Goal: Task Accomplishment & Management: Complete application form

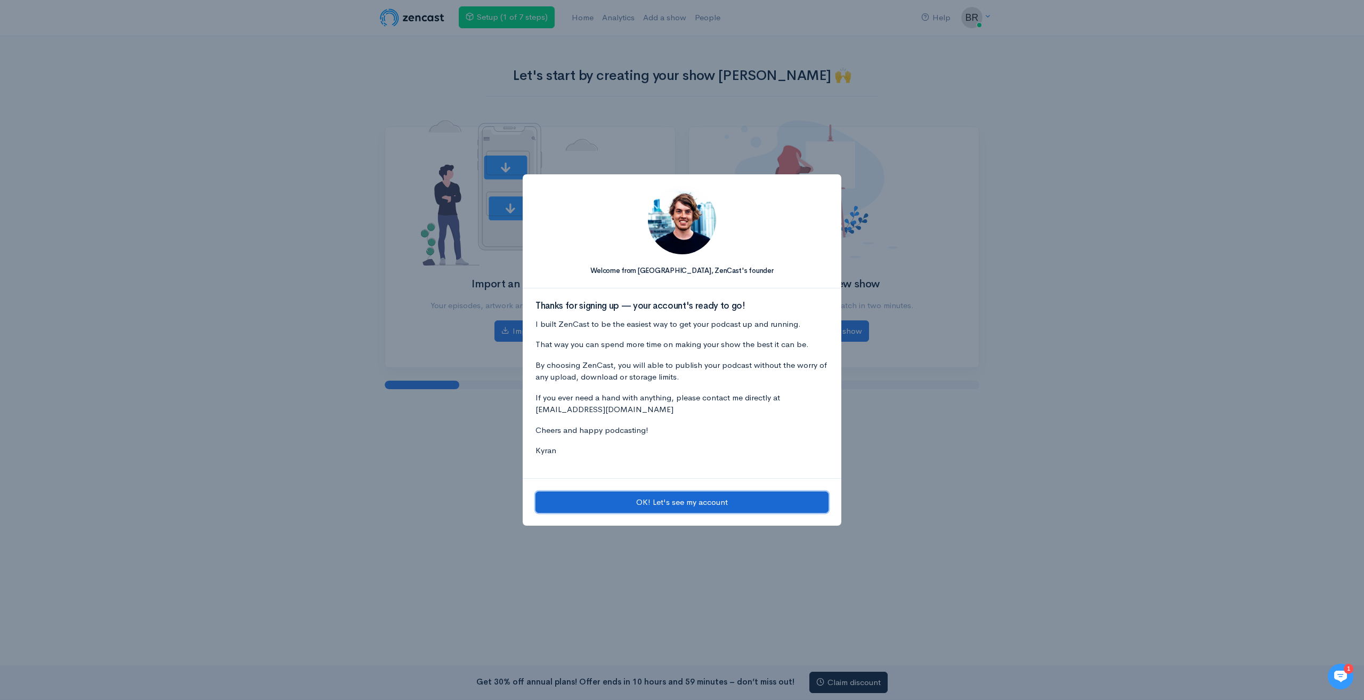
click at [634, 499] on button "OK! Let's see my account" at bounding box center [682, 502] width 293 height 22
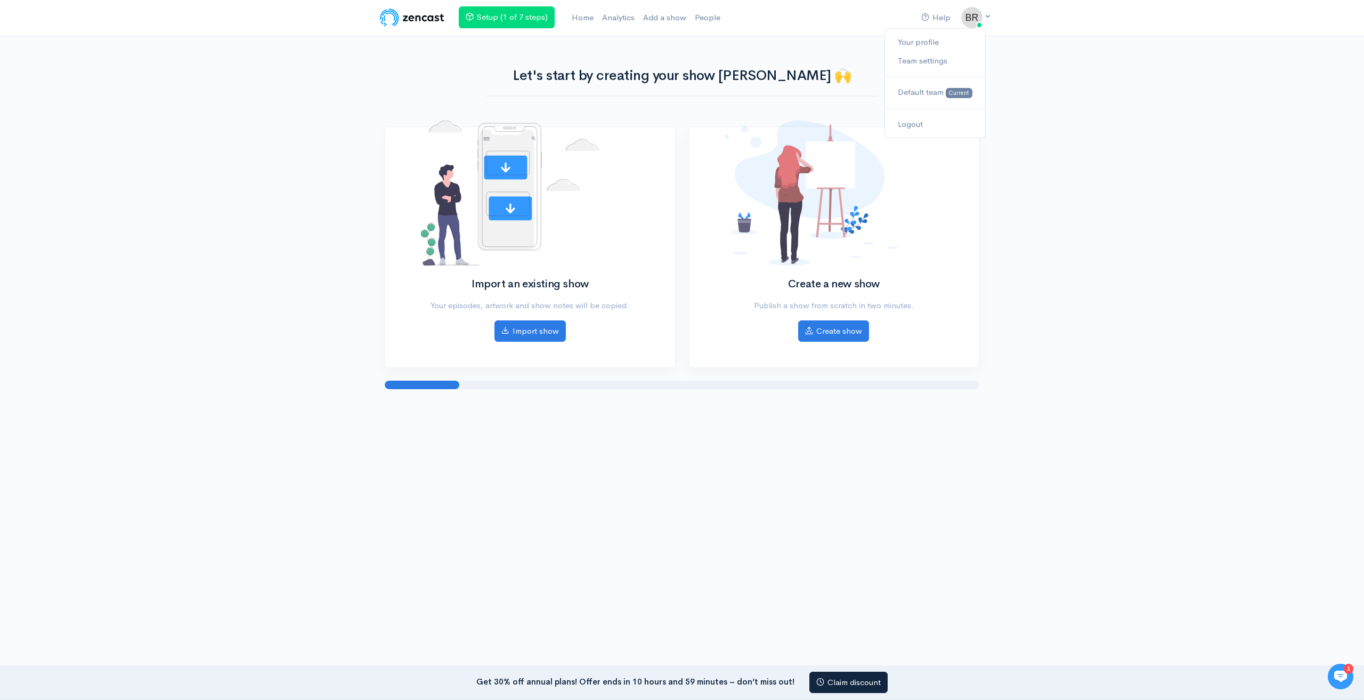
click at [984, 15] on icon at bounding box center [987, 16] width 7 height 7
click at [942, 39] on link "Your profile" at bounding box center [935, 42] width 100 height 19
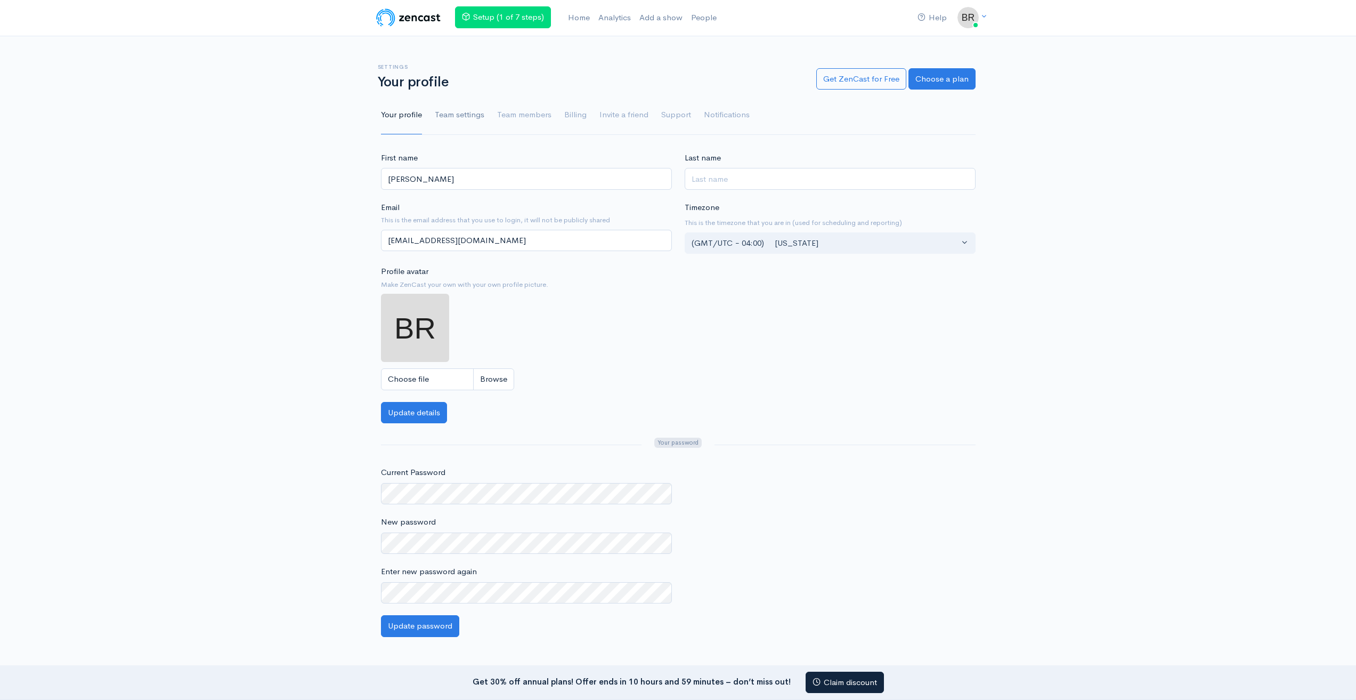
click at [460, 111] on link "Team settings" at bounding box center [460, 115] width 50 height 38
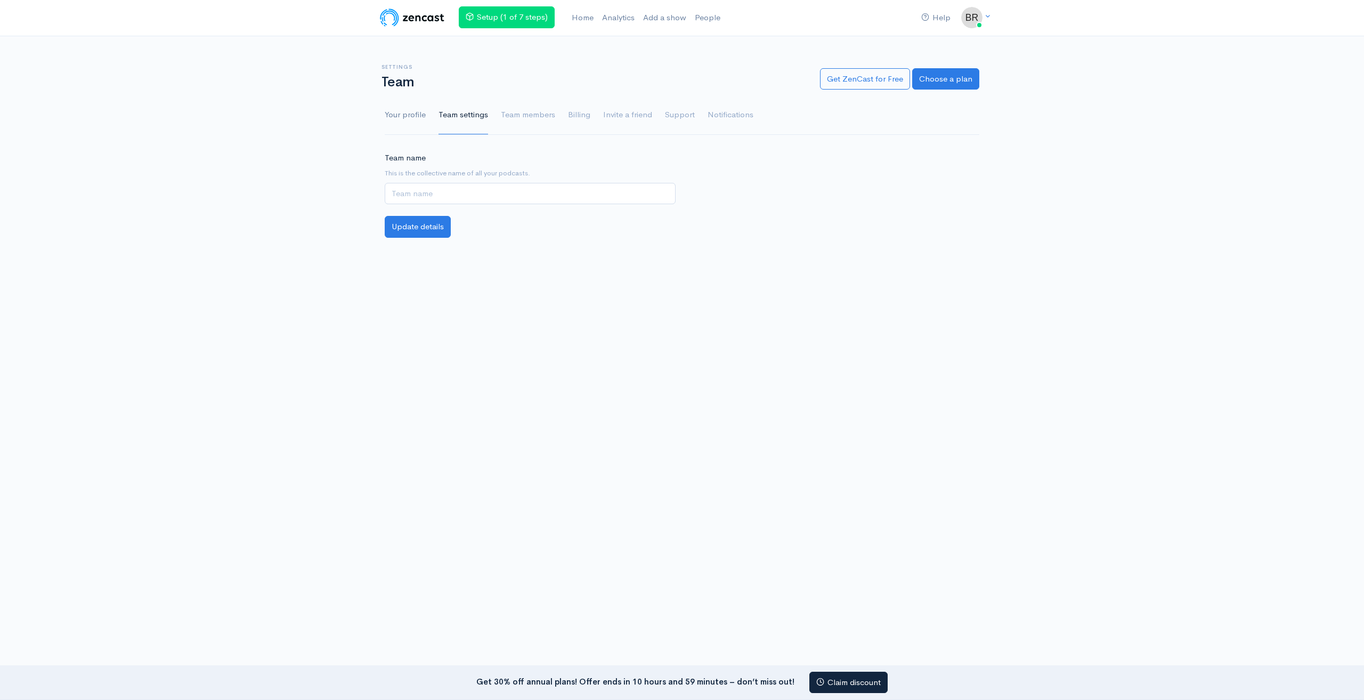
click at [424, 119] on link "Your profile" at bounding box center [405, 115] width 41 height 38
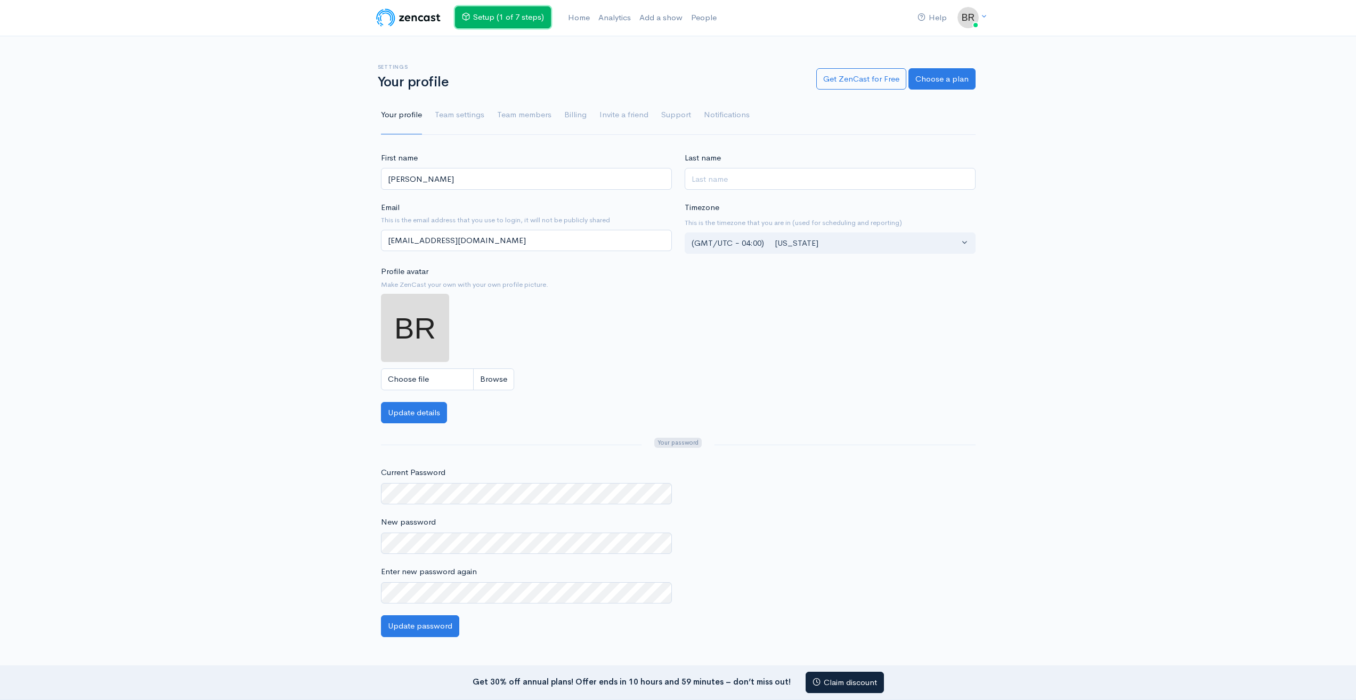
click at [519, 9] on link "Setup (1 of 7 steps)" at bounding box center [503, 17] width 96 height 22
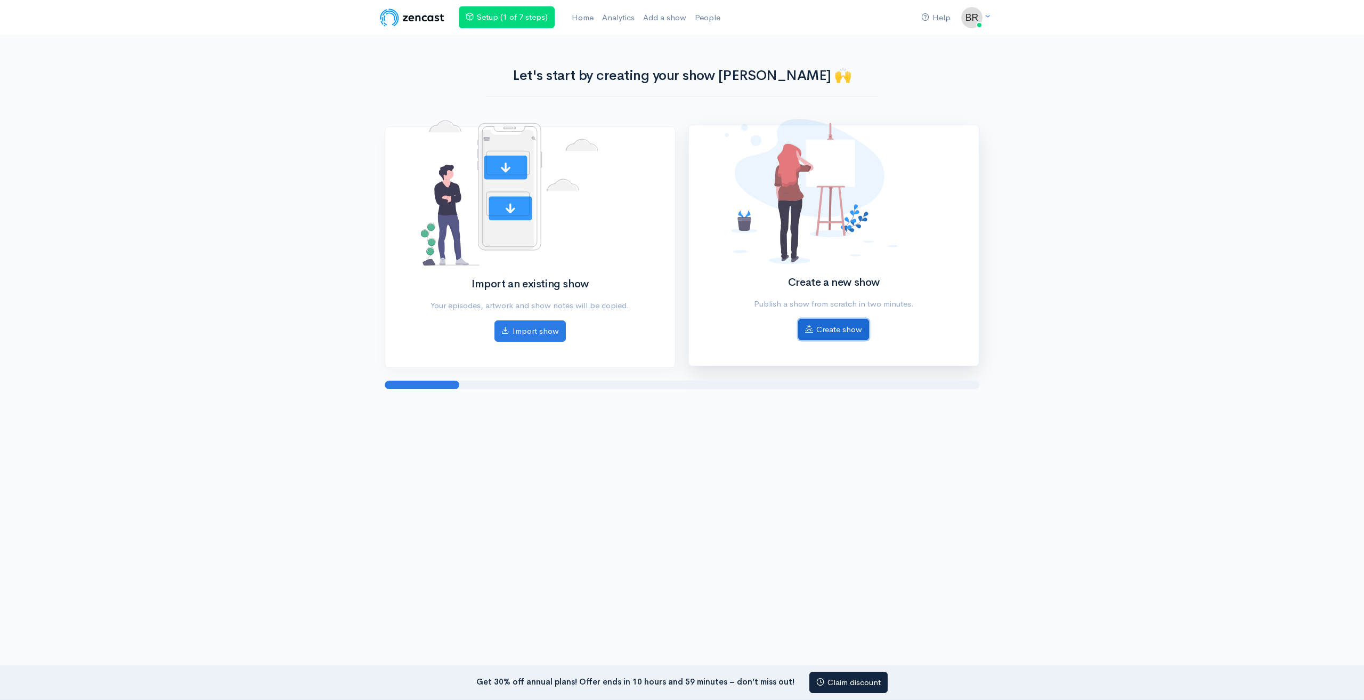
click at [845, 331] on link "Create show" at bounding box center [833, 330] width 71 height 22
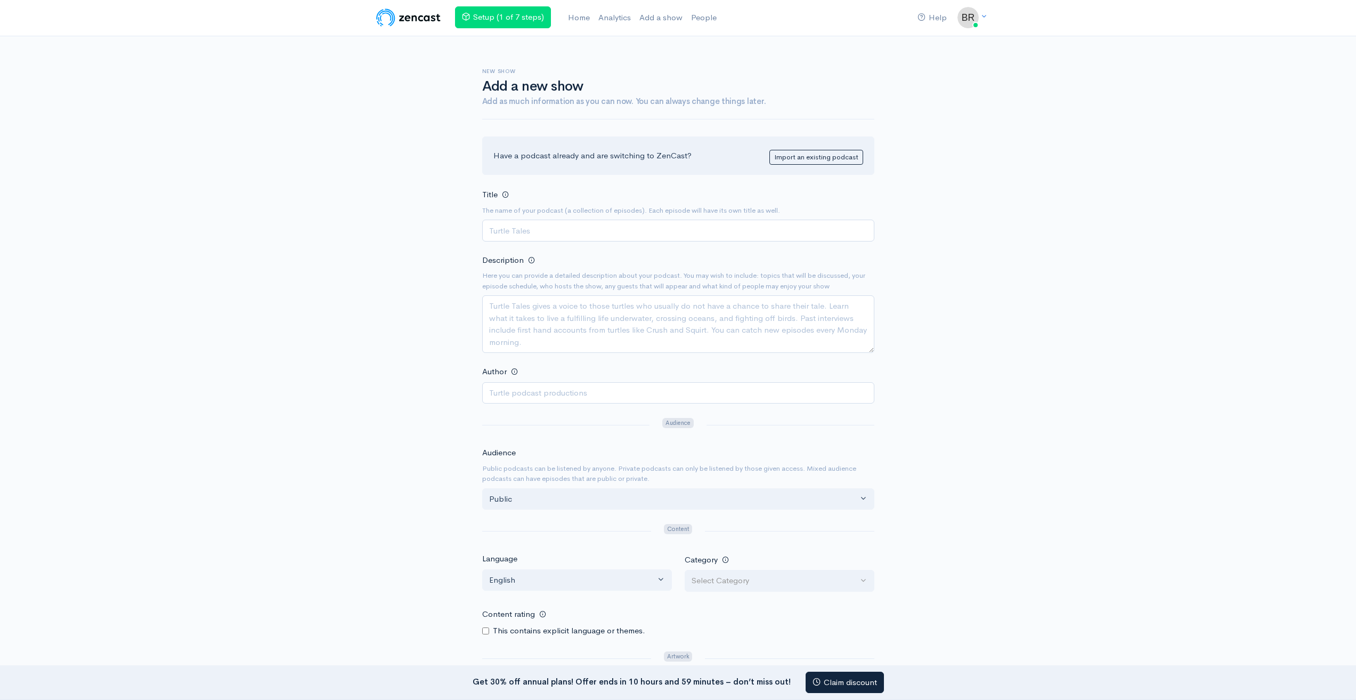
click at [213, 174] on div "Help Notifications View all Your profile Team settings Default team Current Log…" at bounding box center [678, 443] width 1356 height 886
click at [163, 291] on div "Help Notifications View all Your profile Team settings Default team Current Log…" at bounding box center [678, 443] width 1356 height 886
click at [614, 230] on input "Title" at bounding box center [678, 231] width 392 height 22
drag, startPoint x: 629, startPoint y: 96, endPoint x: 768, endPoint y: 107, distance: 140.0
click at [768, 107] on div "New show Add a new show Add as much information as you can now. You can always …" at bounding box center [678, 87] width 392 height 64
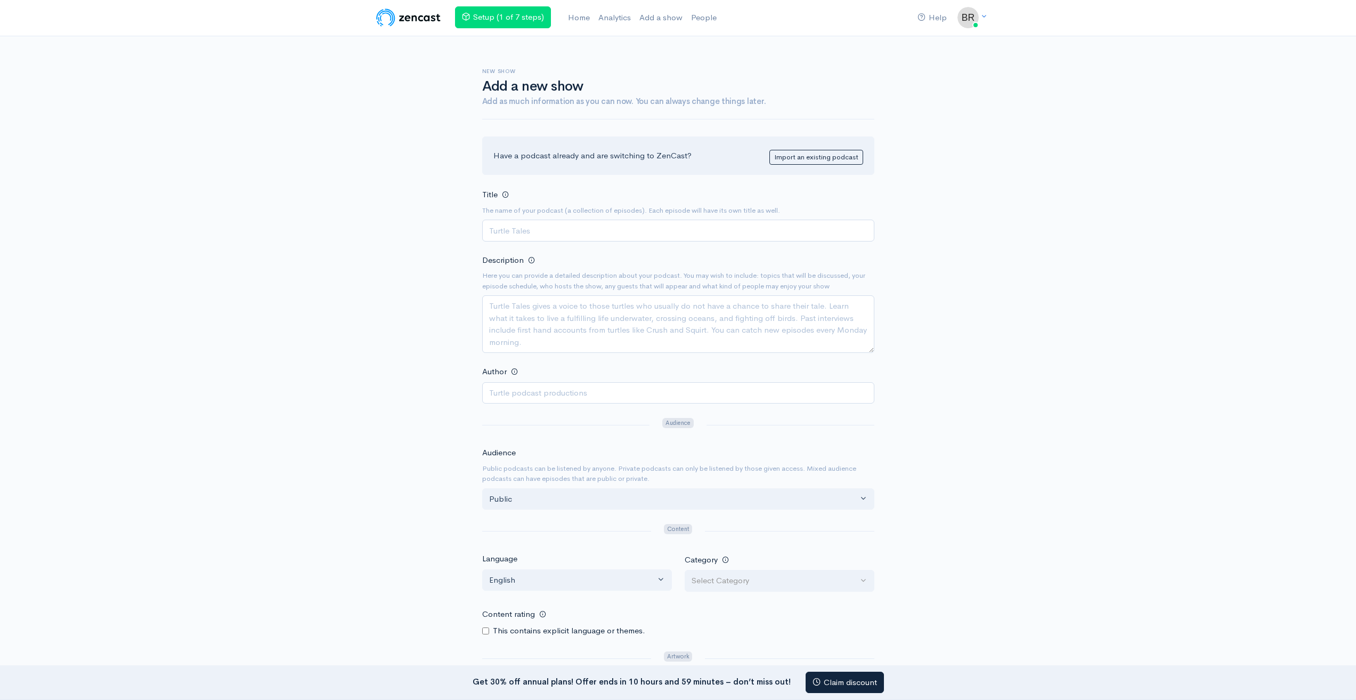
click at [979, 118] on div "New show Add a new show Add as much information as you can now. You can always …" at bounding box center [678, 461] width 607 height 850
click at [568, 221] on input "Title" at bounding box center [678, 231] width 392 height 22
click at [565, 231] on input "Title" at bounding box center [678, 231] width 392 height 22
type input "Mythic After Hours"
click at [576, 321] on textarea "Description" at bounding box center [678, 324] width 392 height 58
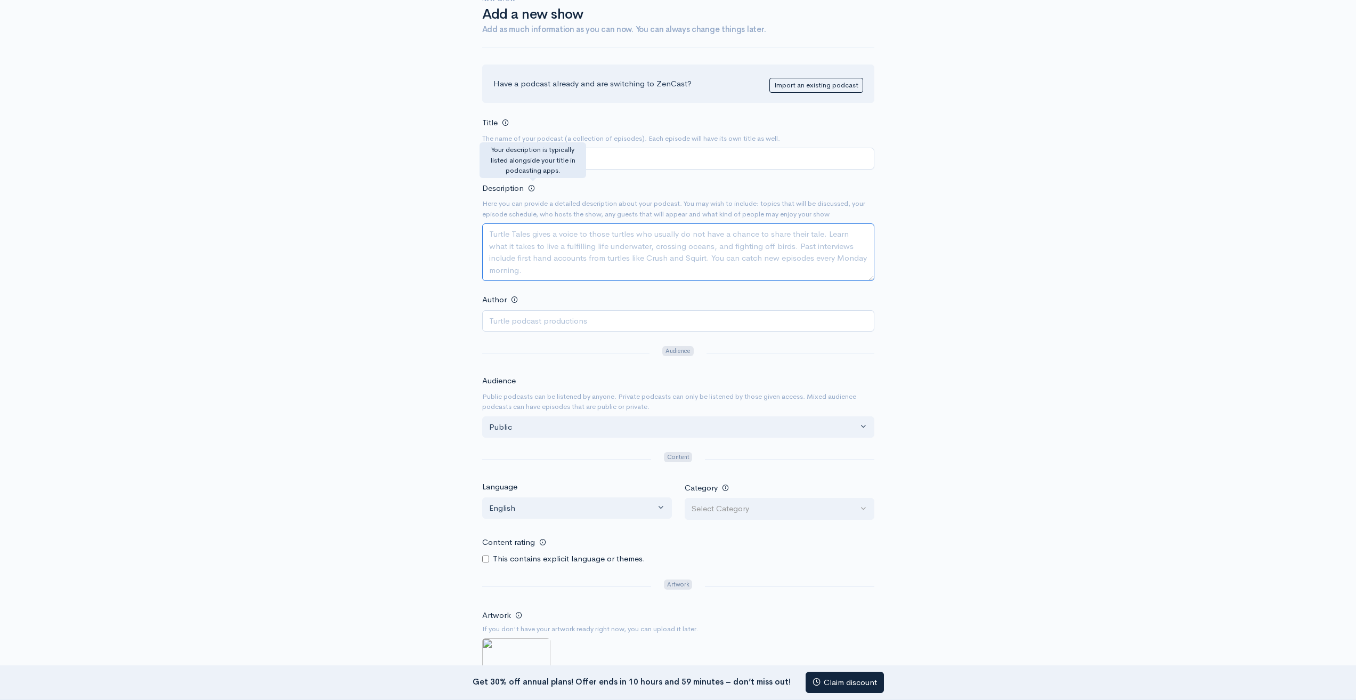
scroll to position [107, 0]
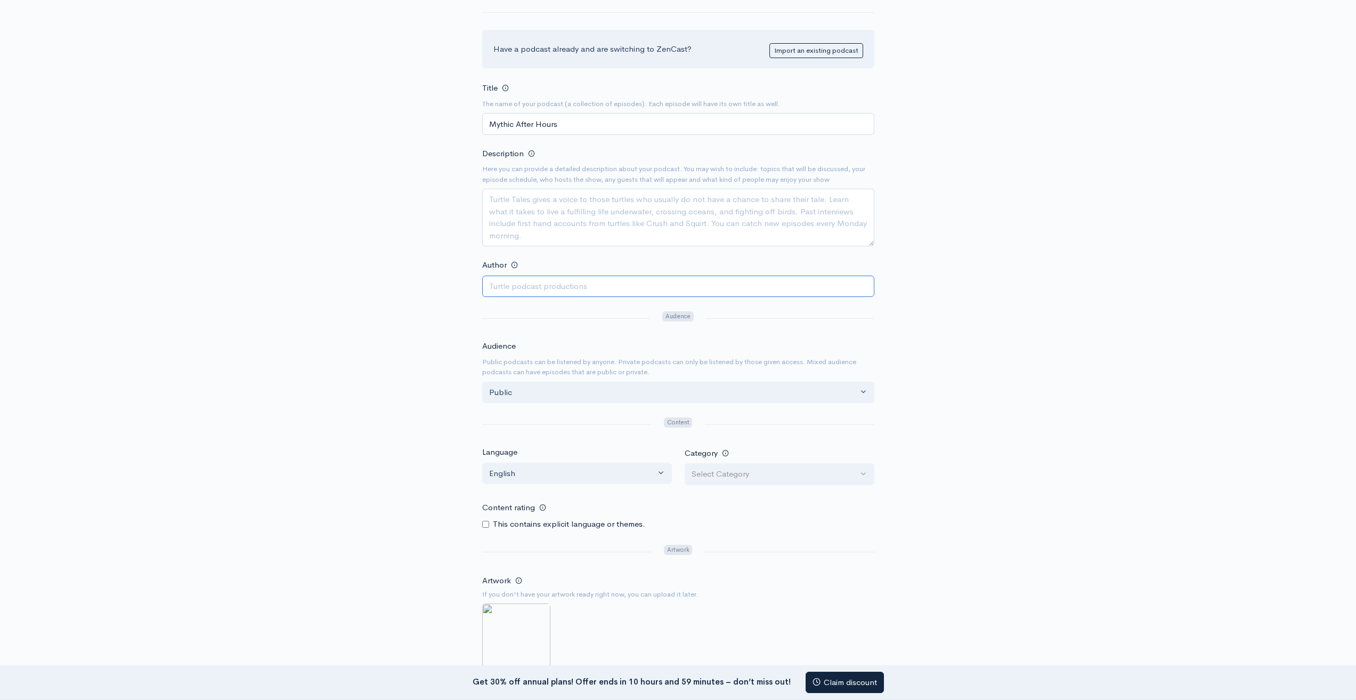
click at [540, 288] on input "Author" at bounding box center [678, 286] width 392 height 22
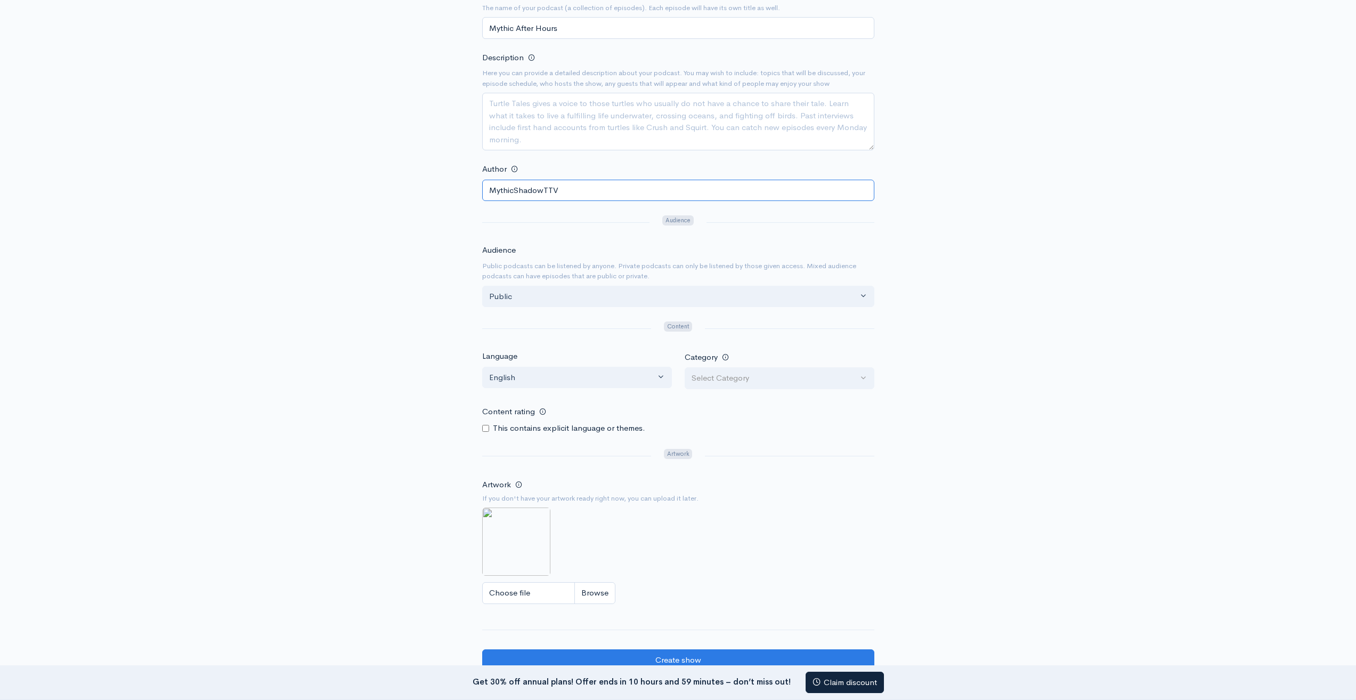
scroll to position [213, 0]
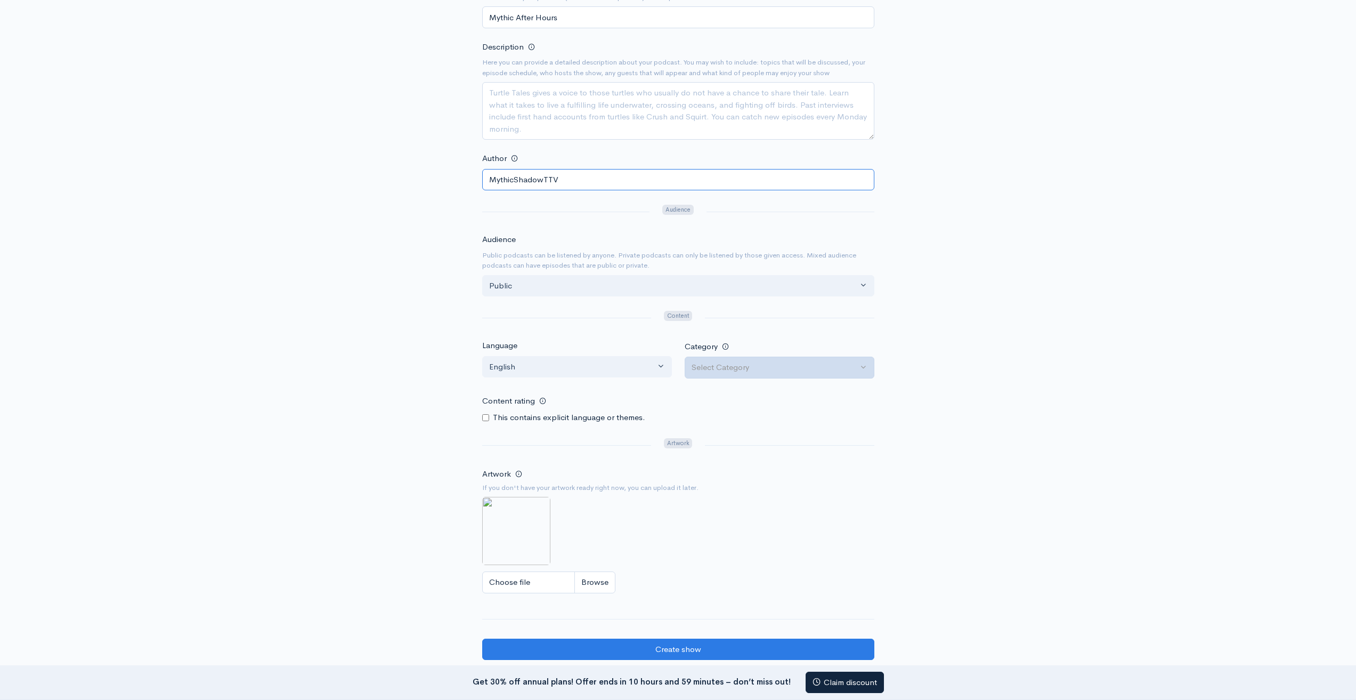
type input "MythicShadowTTV"
click at [792, 364] on div "Select Category" at bounding box center [775, 367] width 166 height 12
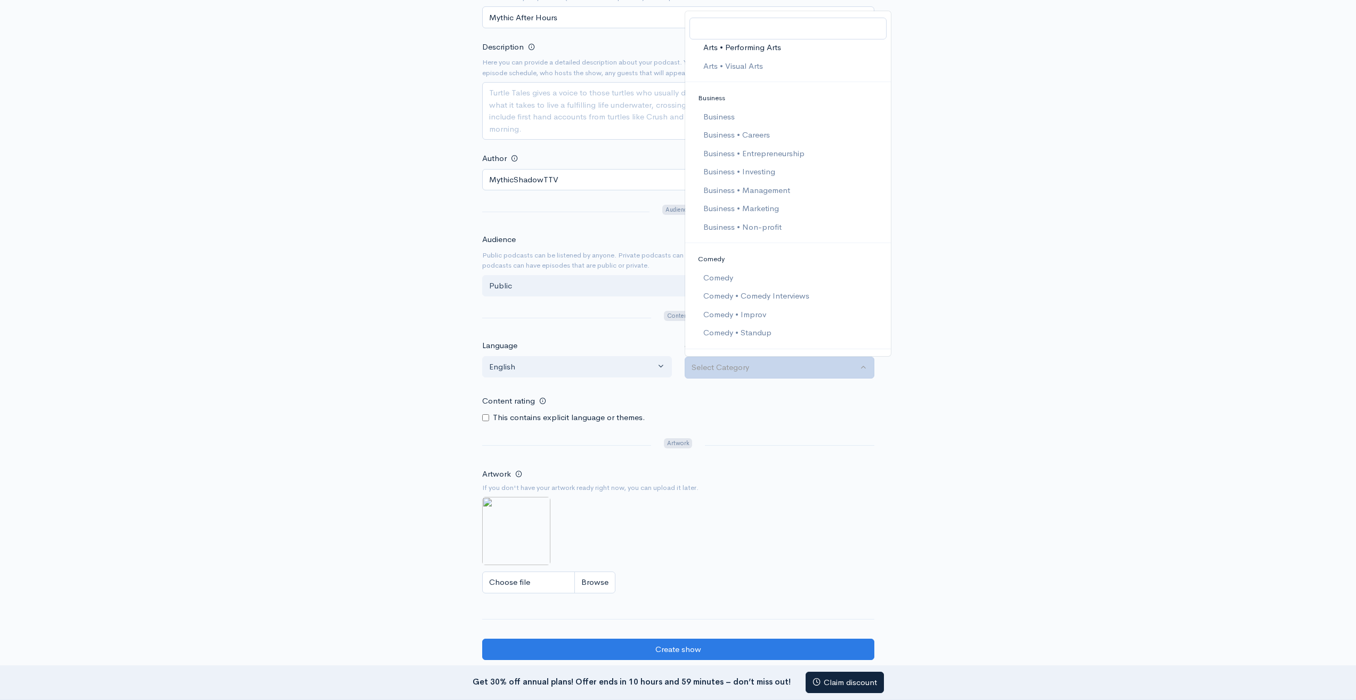
scroll to position [160, 0]
click at [749, 223] on span "Business • Non-profit" at bounding box center [742, 221] width 78 height 12
select select "Business > Non-profit"
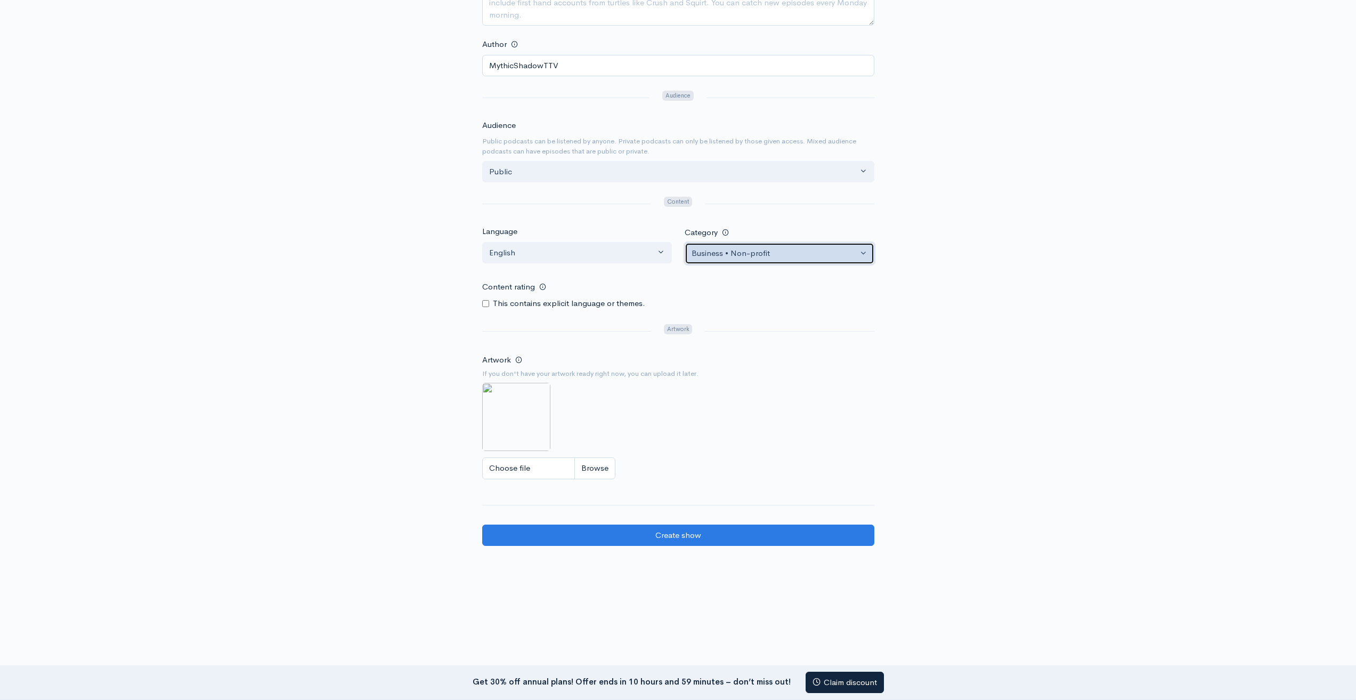
scroll to position [363, 0]
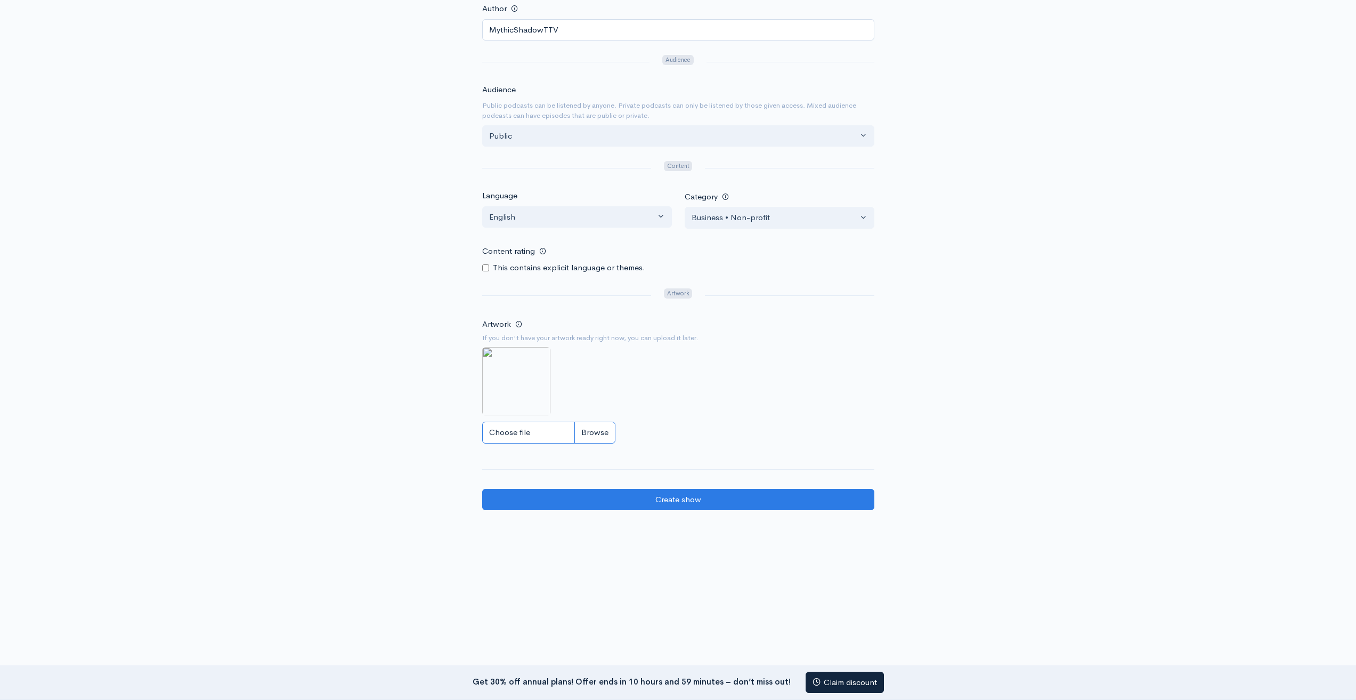
click at [589, 432] on input "Choose file" at bounding box center [548, 433] width 133 height 22
type input "C:\fakepath\20250714_1953_Midnight_Blue_Character_remix_01k0510nc0f2qragxmzfbp1…"
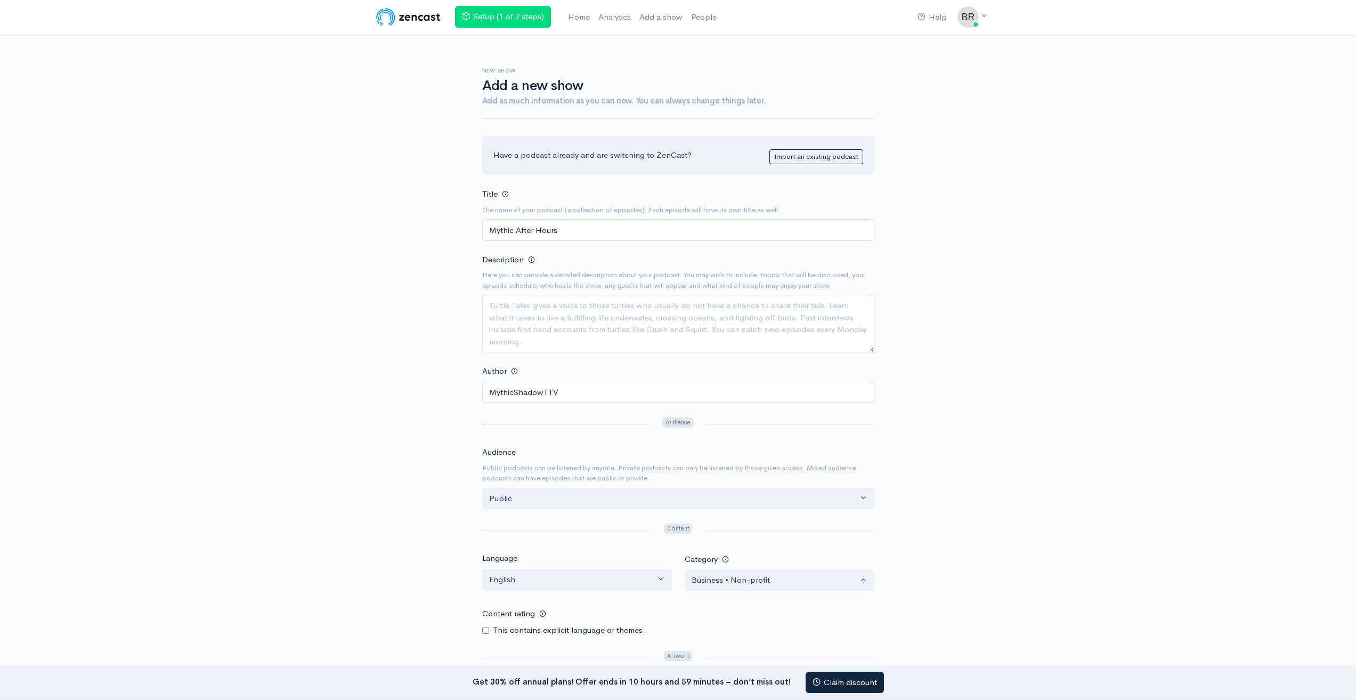
scroll to position [0, 0]
click at [588, 308] on textarea "Description" at bounding box center [678, 324] width 392 height 58
click at [586, 311] on textarea "Description" at bounding box center [678, 324] width 392 height 58
click at [293, 419] on div "Help Notifications View all Your profile Team settings Default team Current Log…" at bounding box center [678, 455] width 1356 height 910
click at [588, 333] on textarea "Description" at bounding box center [678, 324] width 392 height 58
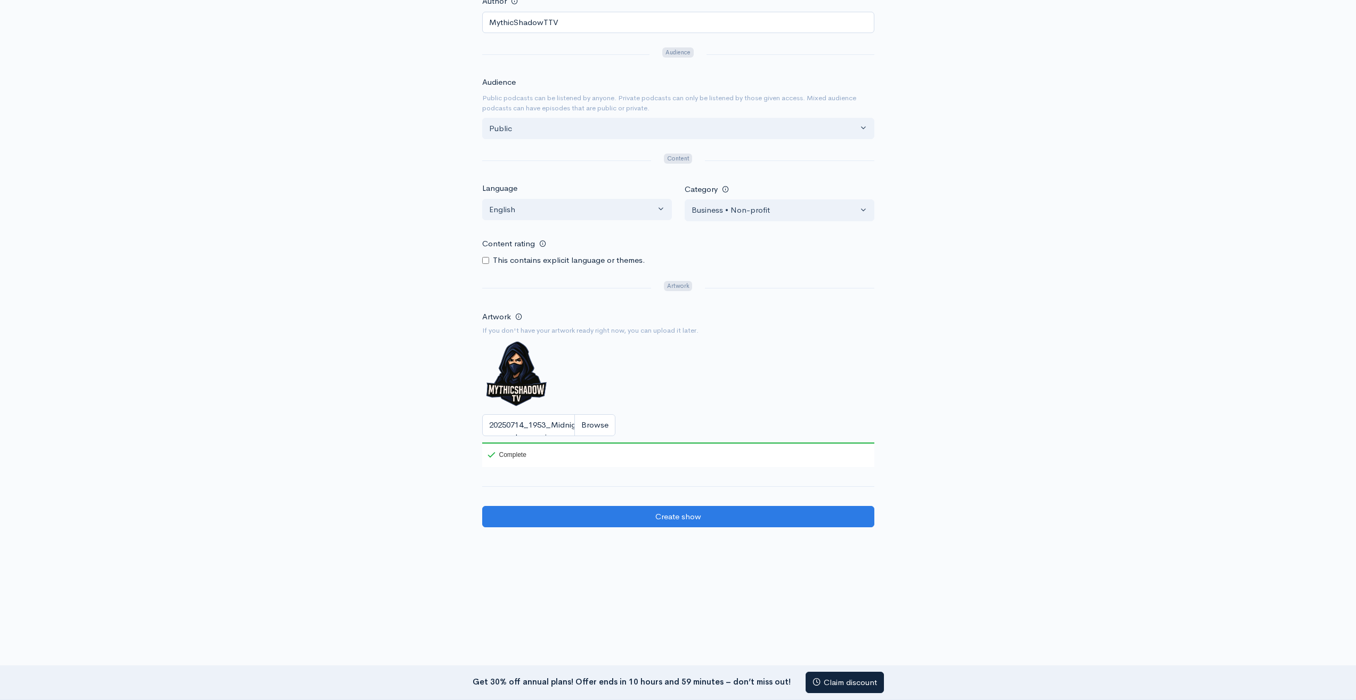
scroll to position [387, 0]
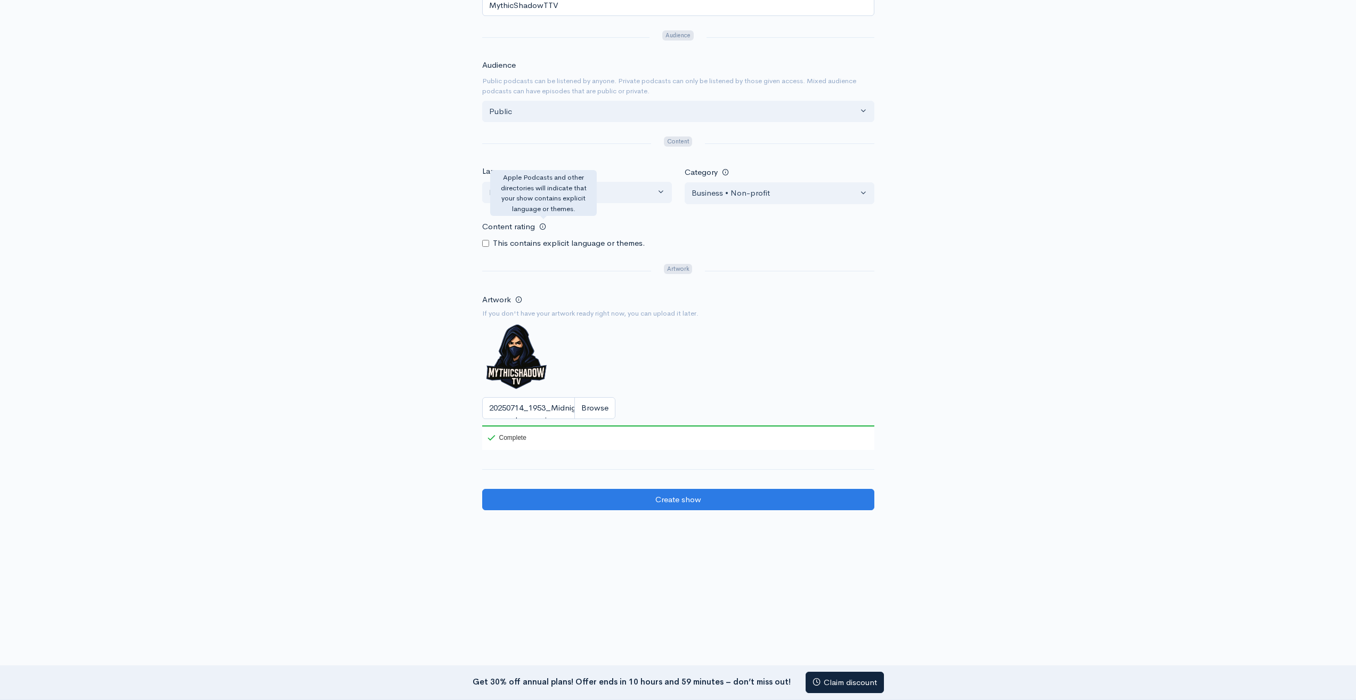
type textarea "Welcome to "Mythic After Hours" - the podcast where streaming meets real life. …"
click at [543, 240] on label "This contains explicit language or themes." at bounding box center [569, 243] width 152 height 12
click at [485, 244] on input "Content rating" at bounding box center [485, 243] width 7 height 7
checkbox input "true"
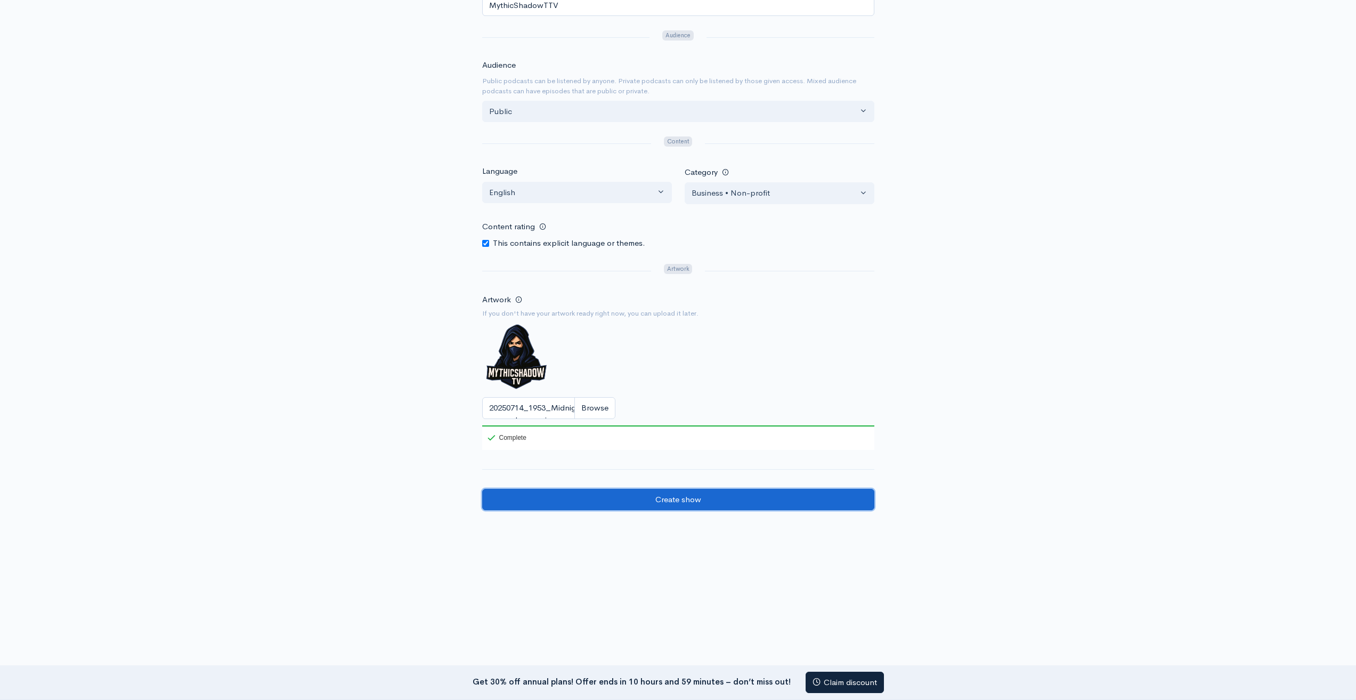
click at [688, 496] on input "Create show" at bounding box center [678, 500] width 392 height 22
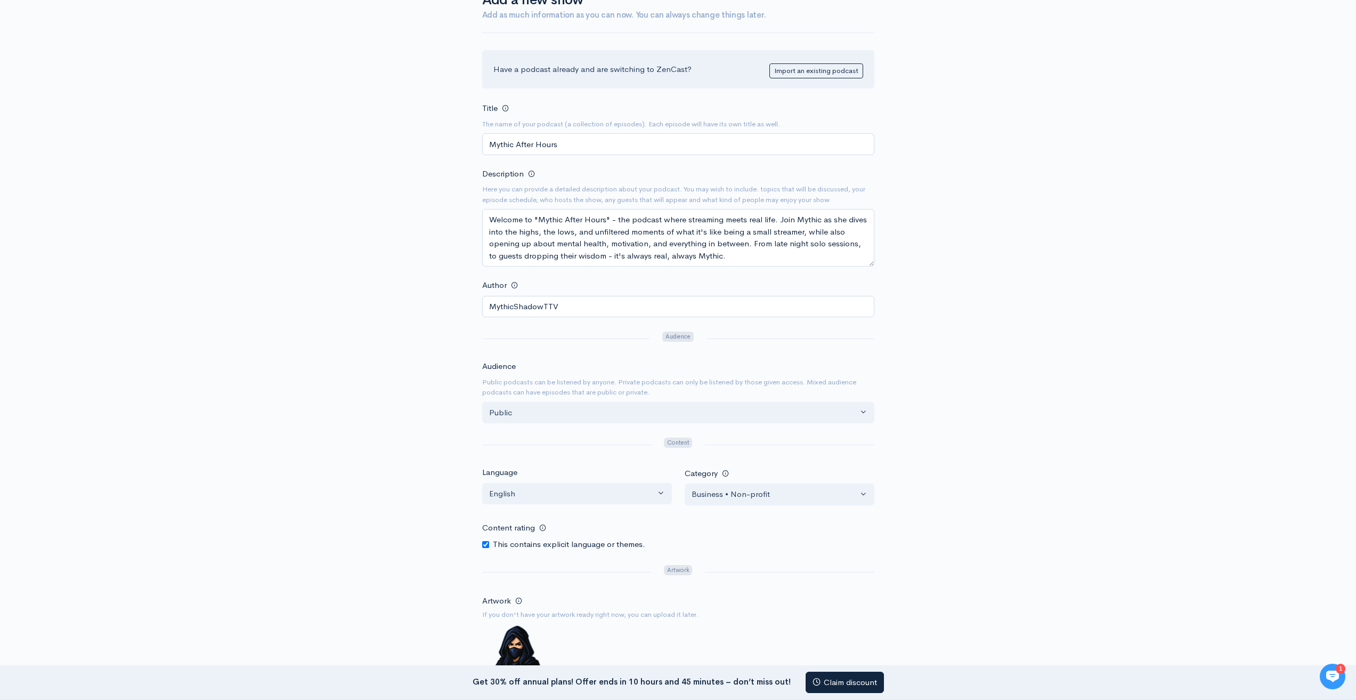
scroll to position [387, 0]
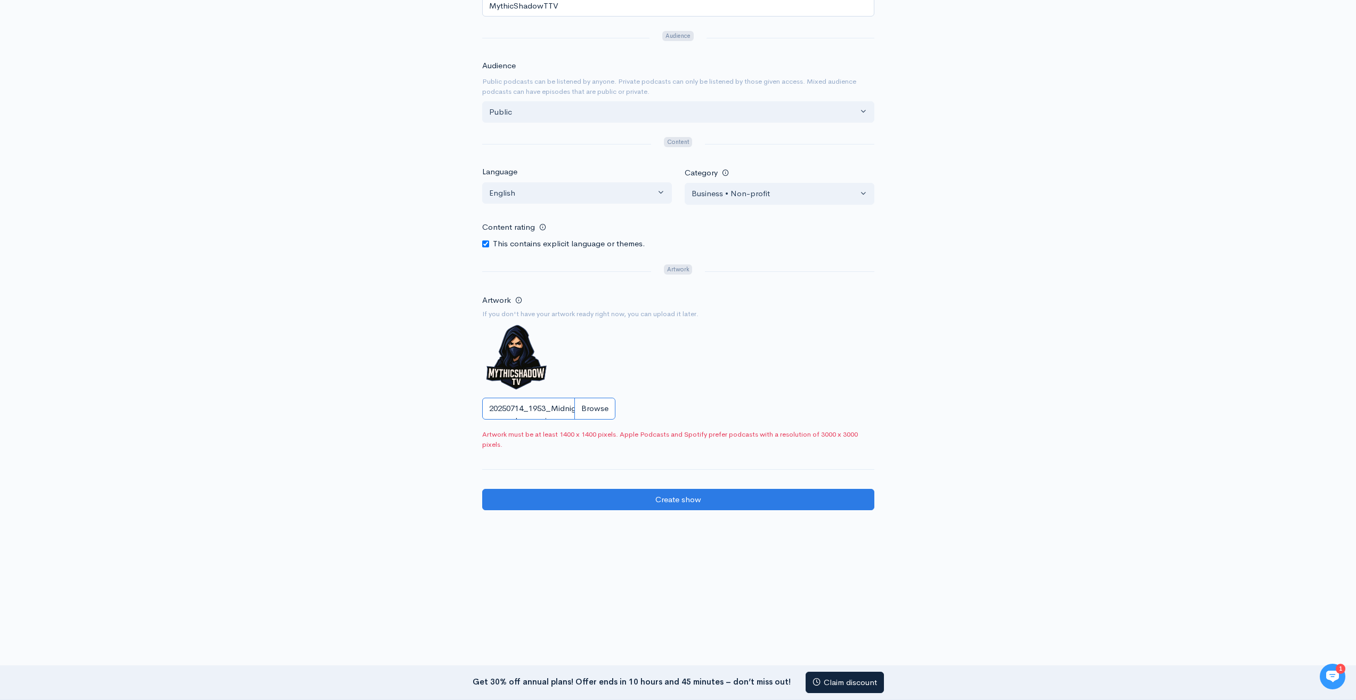
click at [588, 413] on input "20250714_1953_Midnight_Blue_Character_remix_01k0510nc0f2qragxmzfbp1swt-removebg…" at bounding box center [548, 409] width 133 height 22
type input "C:\fakepath\Untitled design (4).png"
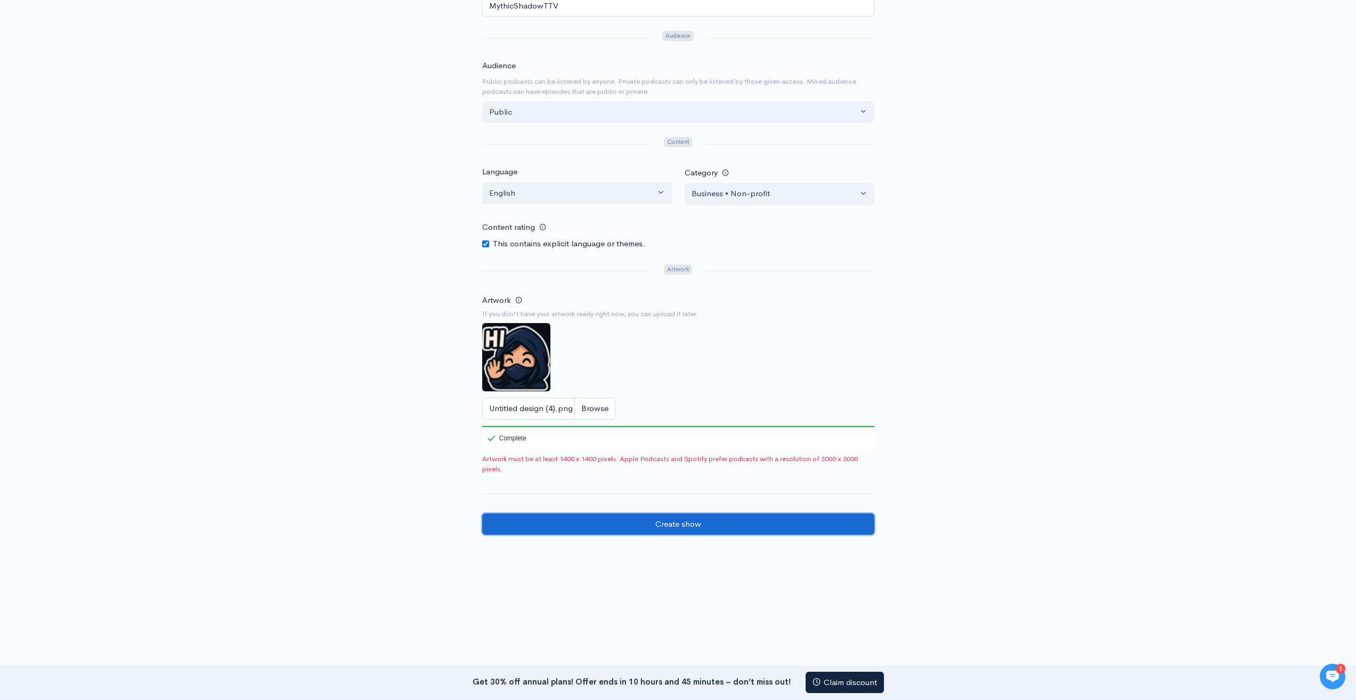
click at [668, 525] on input "Create show" at bounding box center [678, 524] width 392 height 22
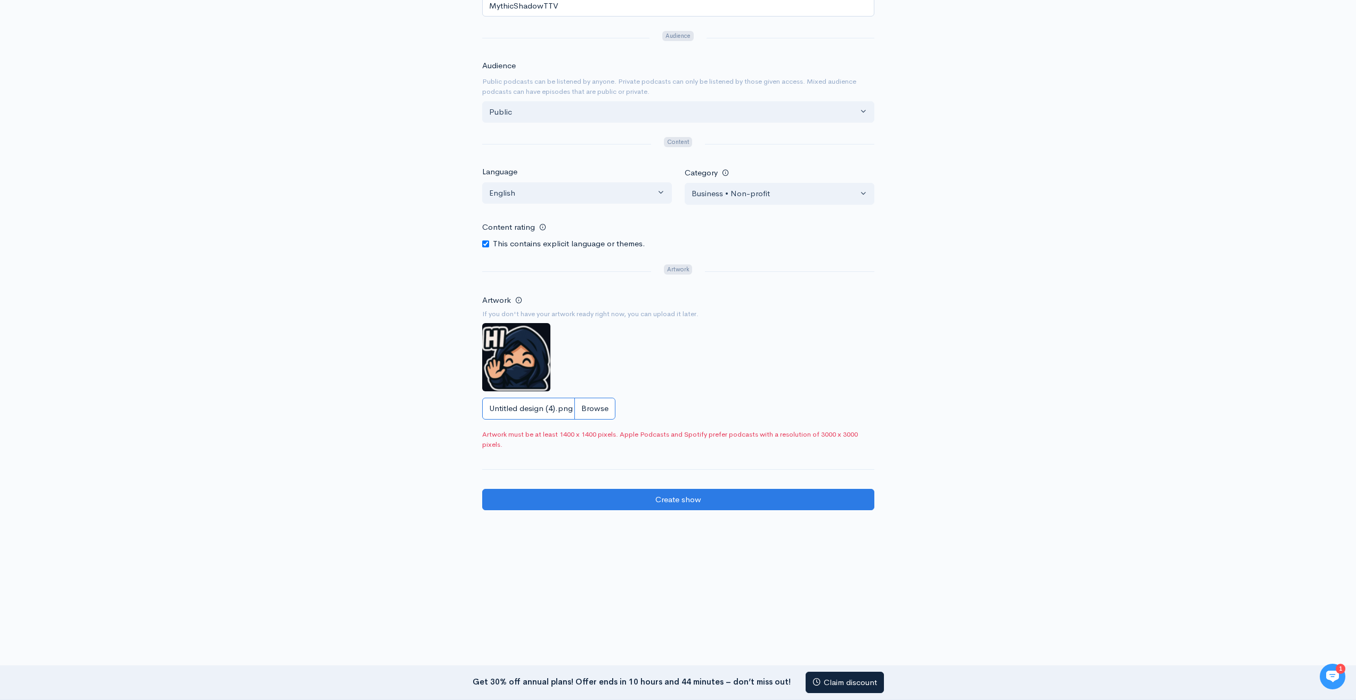
click at [591, 407] on input "Untitled design (4).png" at bounding box center [548, 409] width 133 height 22
drag, startPoint x: 503, startPoint y: 346, endPoint x: 620, endPoint y: 317, distance: 120.3
click at [639, 304] on div "Artwork If you don't have your artwork ready right now, you can upload it later…" at bounding box center [678, 359] width 392 height 133
click at [521, 351] on img at bounding box center [516, 357] width 68 height 68
click at [548, 319] on div "Artwork If you don't have your artwork ready right now, you can upload it later…" at bounding box center [678, 359] width 392 height 133
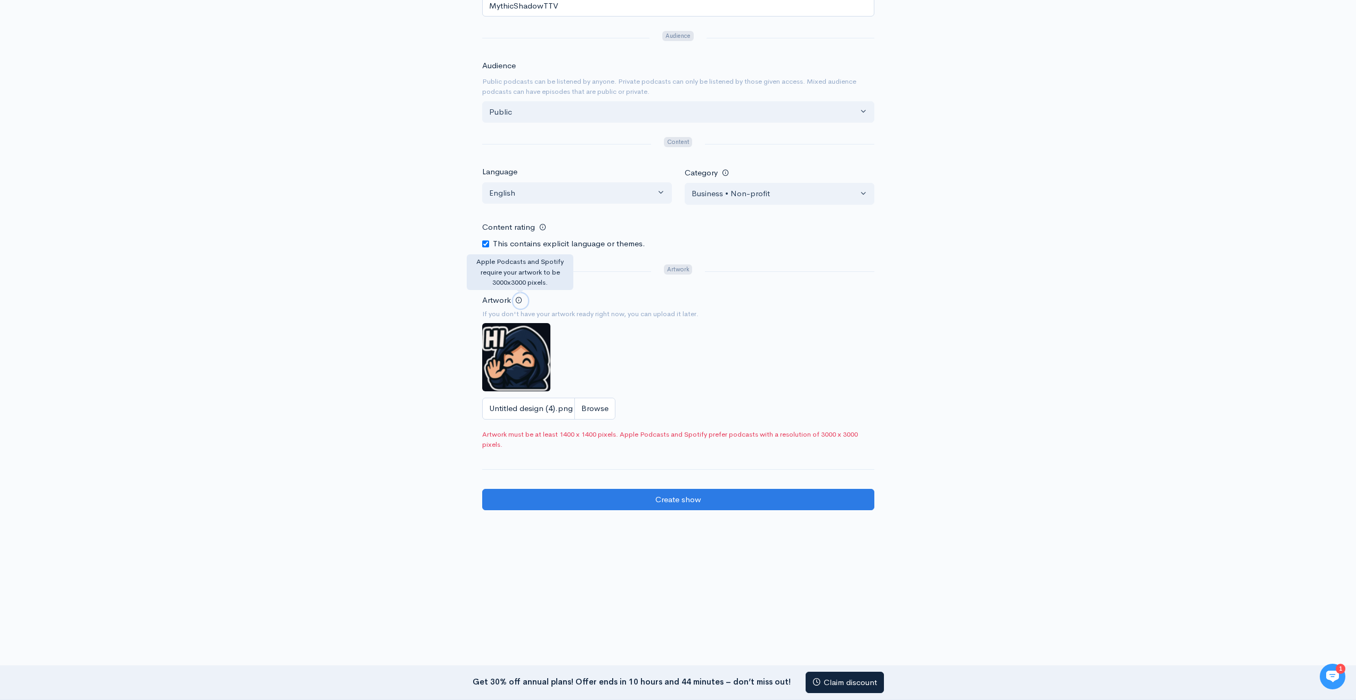
click at [515, 300] on span at bounding box center [518, 299] width 7 height 7
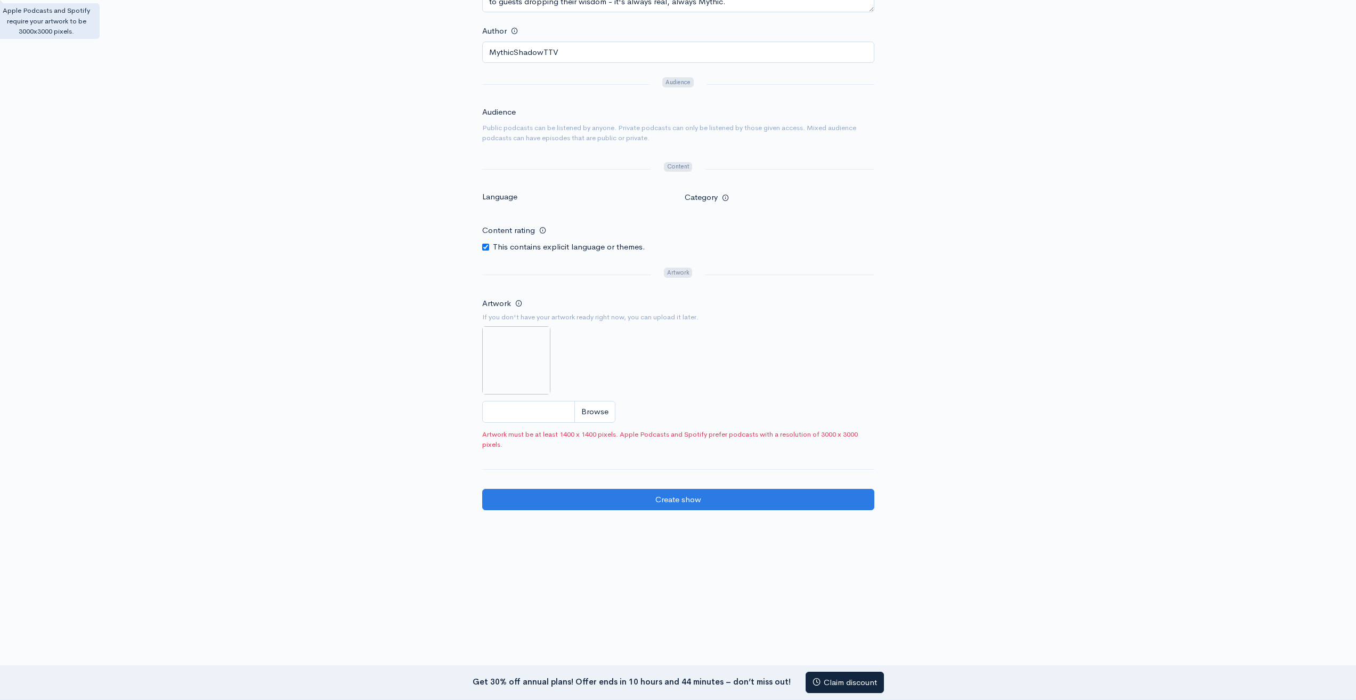
scroll to position [341, 0]
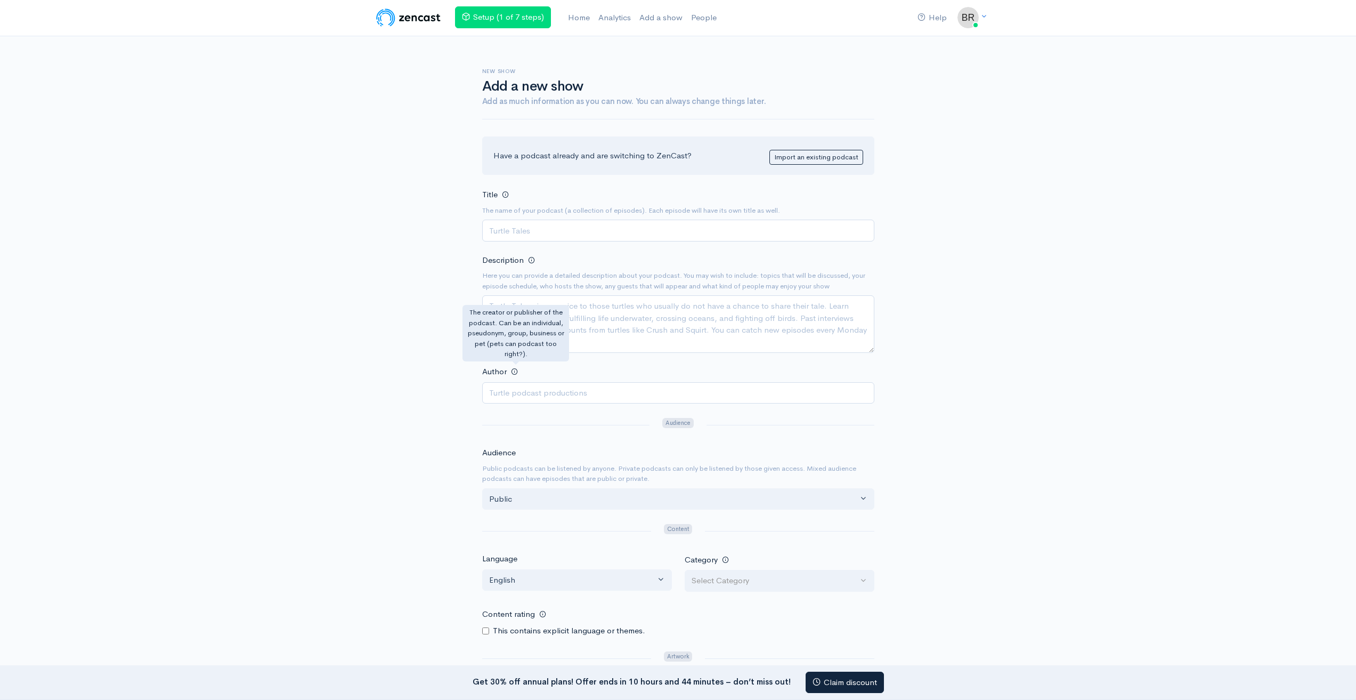
click at [360, 449] on div "Help Notifications View all Your profile Team settings Default team Current Log…" at bounding box center [678, 443] width 1356 height 886
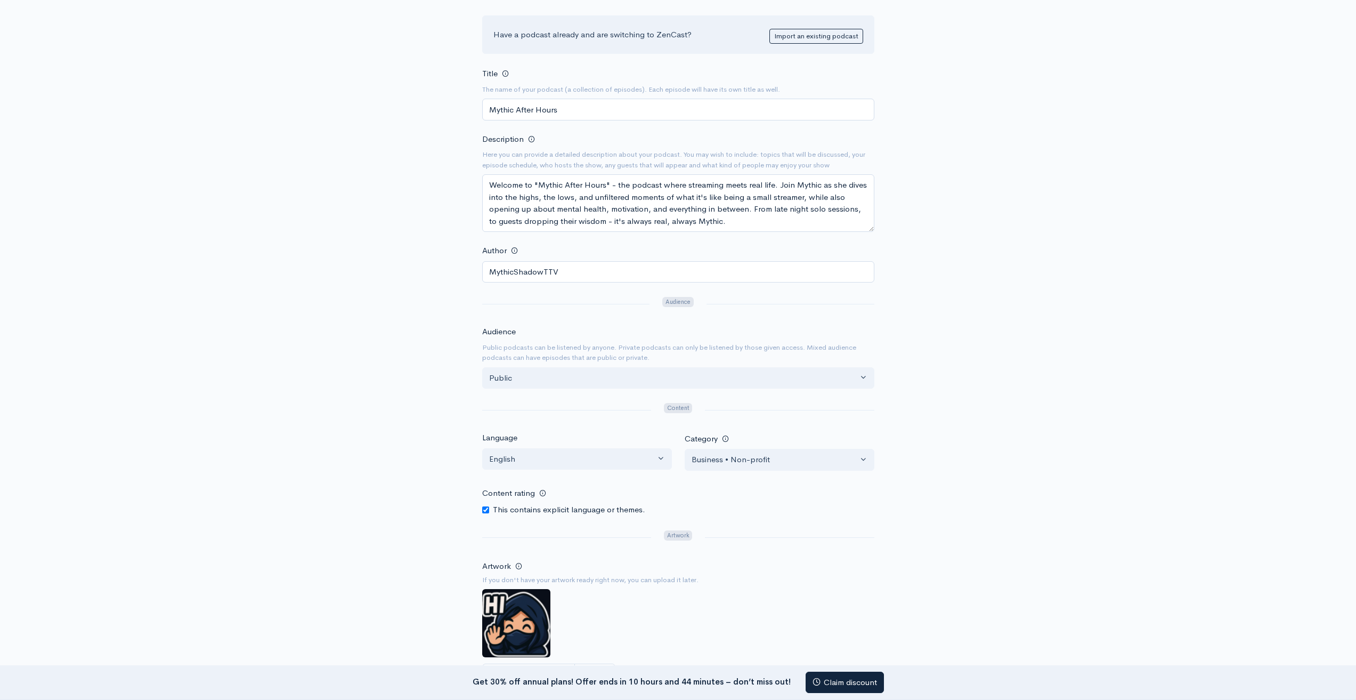
scroll to position [120, 0]
drag, startPoint x: 666, startPoint y: 218, endPoint x: 461, endPoint y: 165, distance: 210.9
click at [461, 165] on div "New show Add a new show Add as much information as you can now. You can always …" at bounding box center [678, 353] width 607 height 874
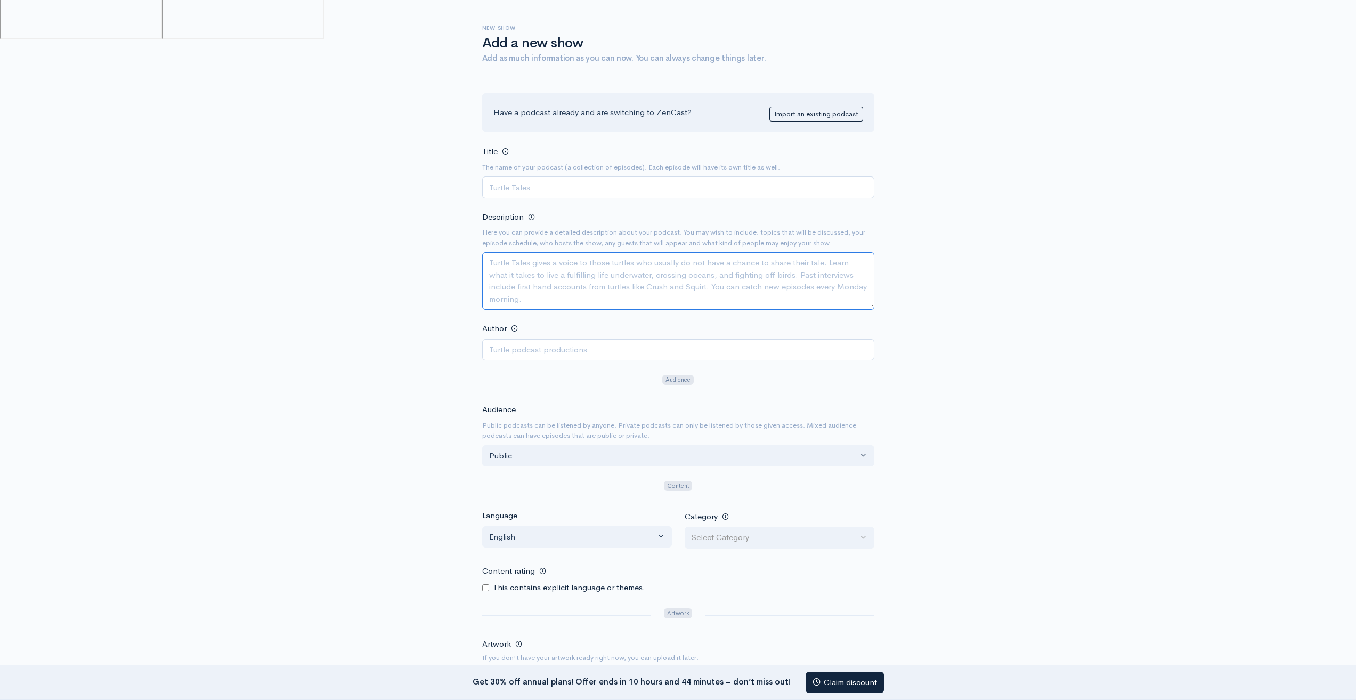
paste textarea "Welcome to "Mythic After Hours" - the podcast where streaming meets real life. …"
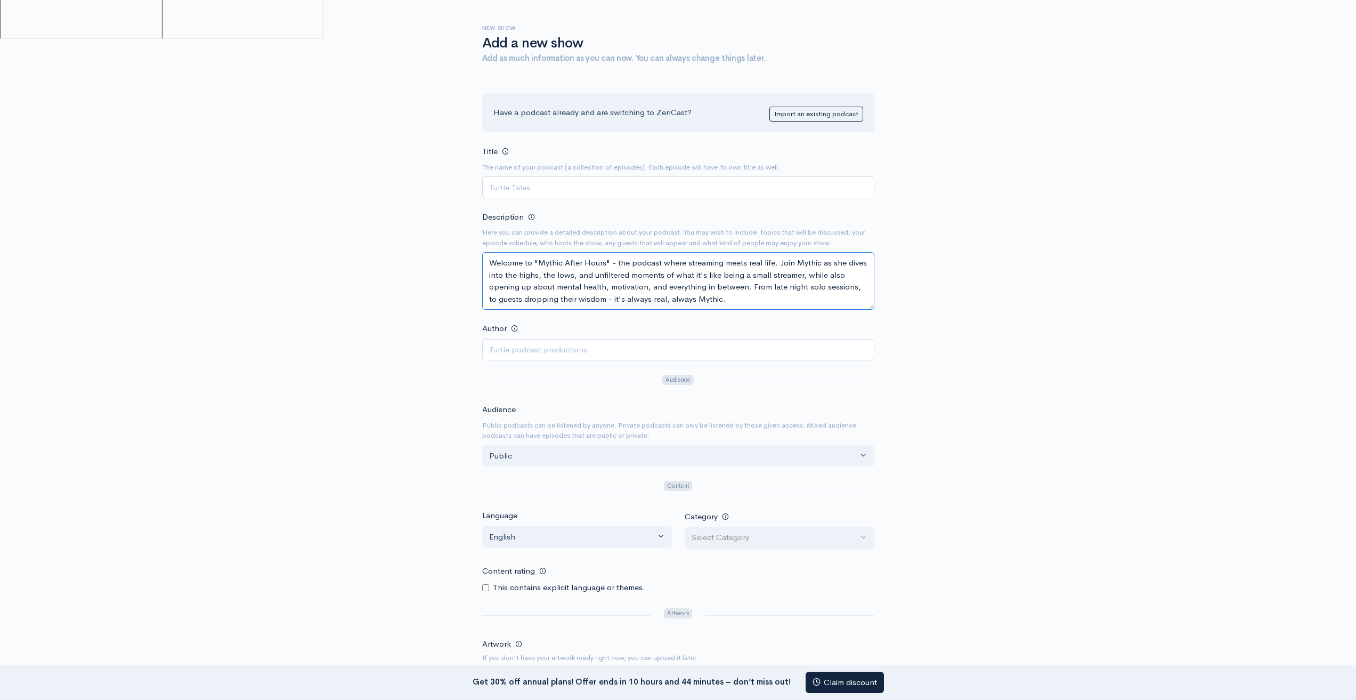
type textarea "Welcome to "Mythic After Hours" - the podcast where streaming meets real life. …"
click at [543, 197] on input "Title" at bounding box center [678, 187] width 392 height 22
type input "Mythic After Hours"
click at [604, 352] on input "Author" at bounding box center [678, 350] width 392 height 22
type input "MythicShadowTTV"
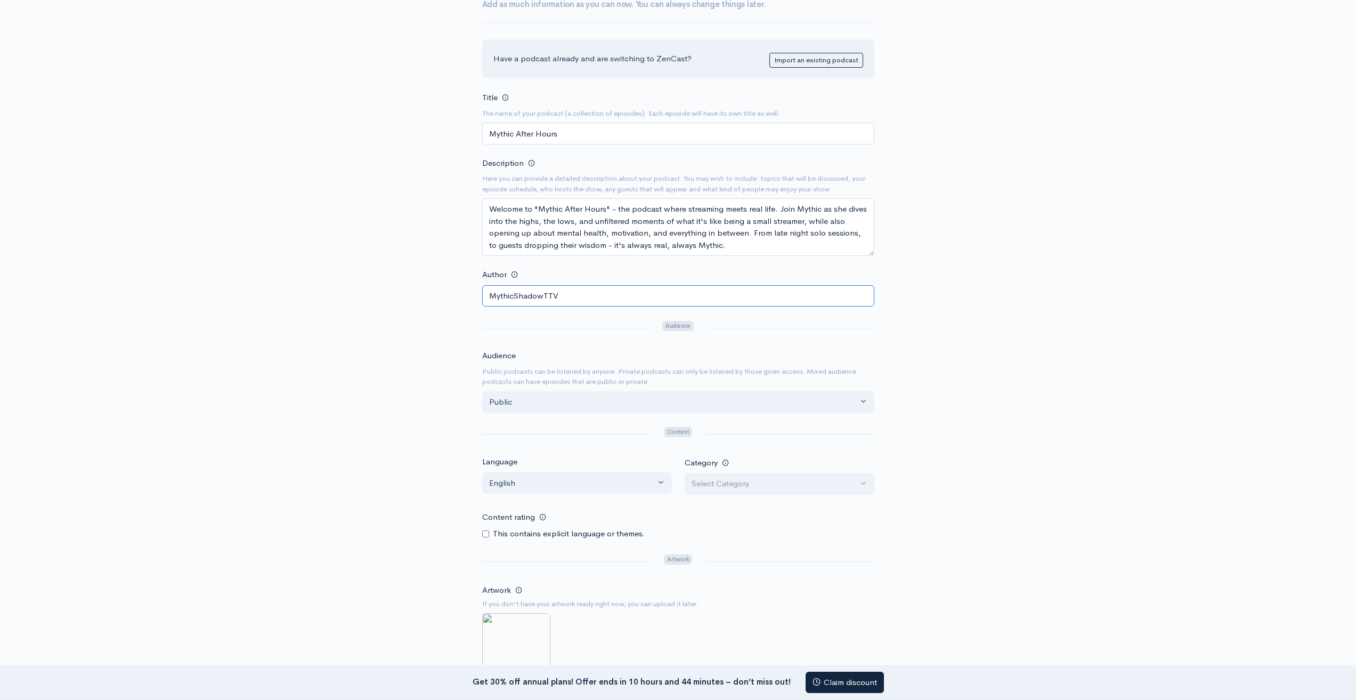
scroll to position [150, 0]
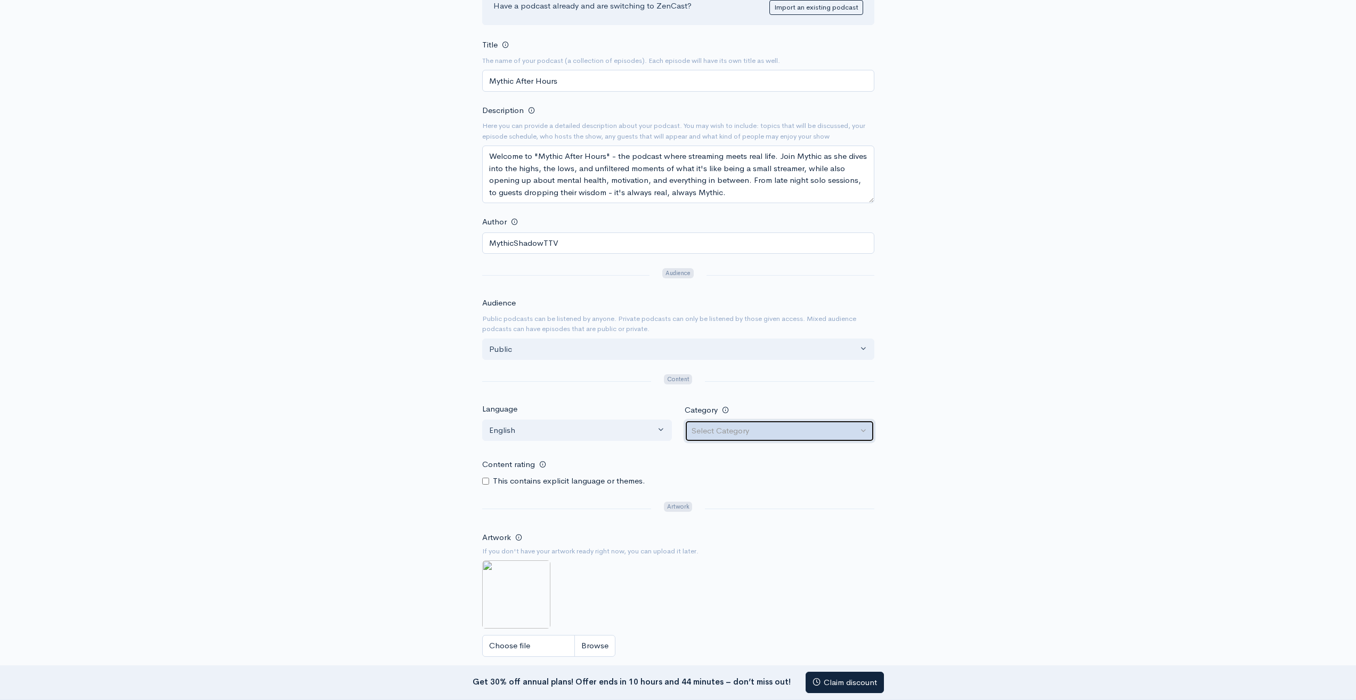
click at [783, 430] on div "Select Category" at bounding box center [775, 431] width 166 height 12
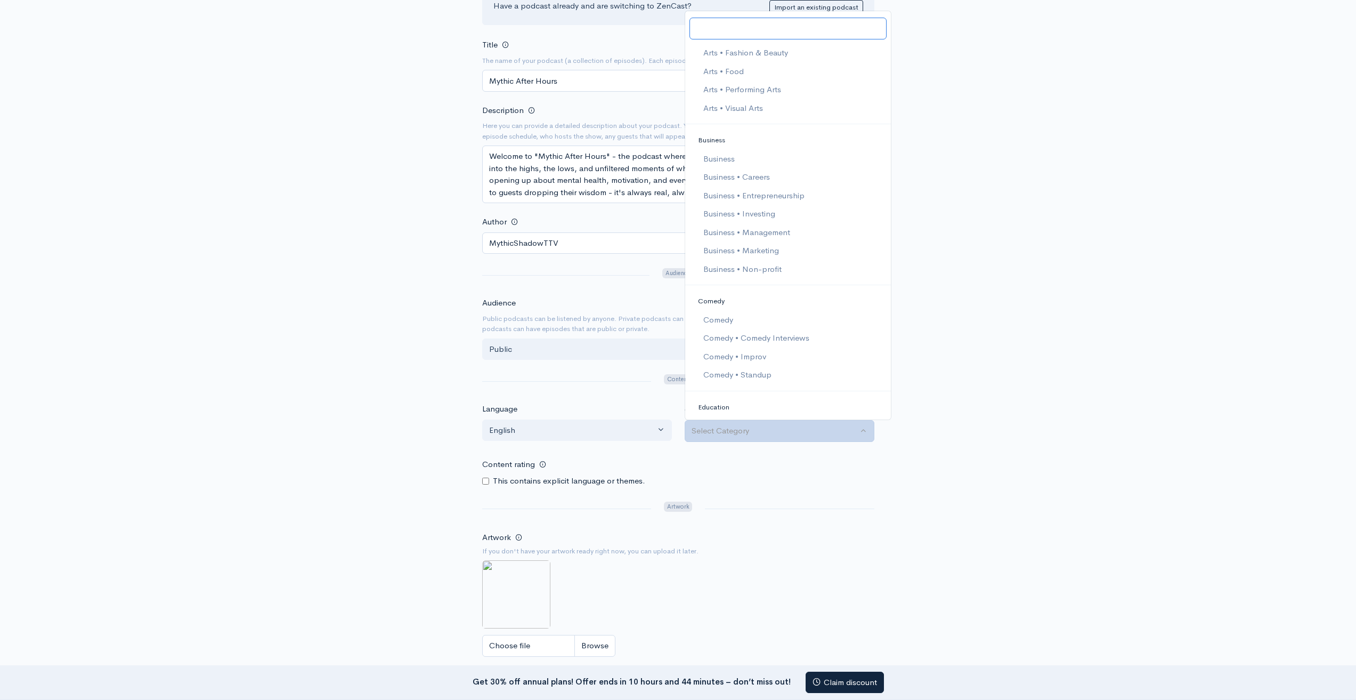
scroll to position [107, 0]
click at [772, 277] on span "Business • Non-profit" at bounding box center [742, 275] width 78 height 12
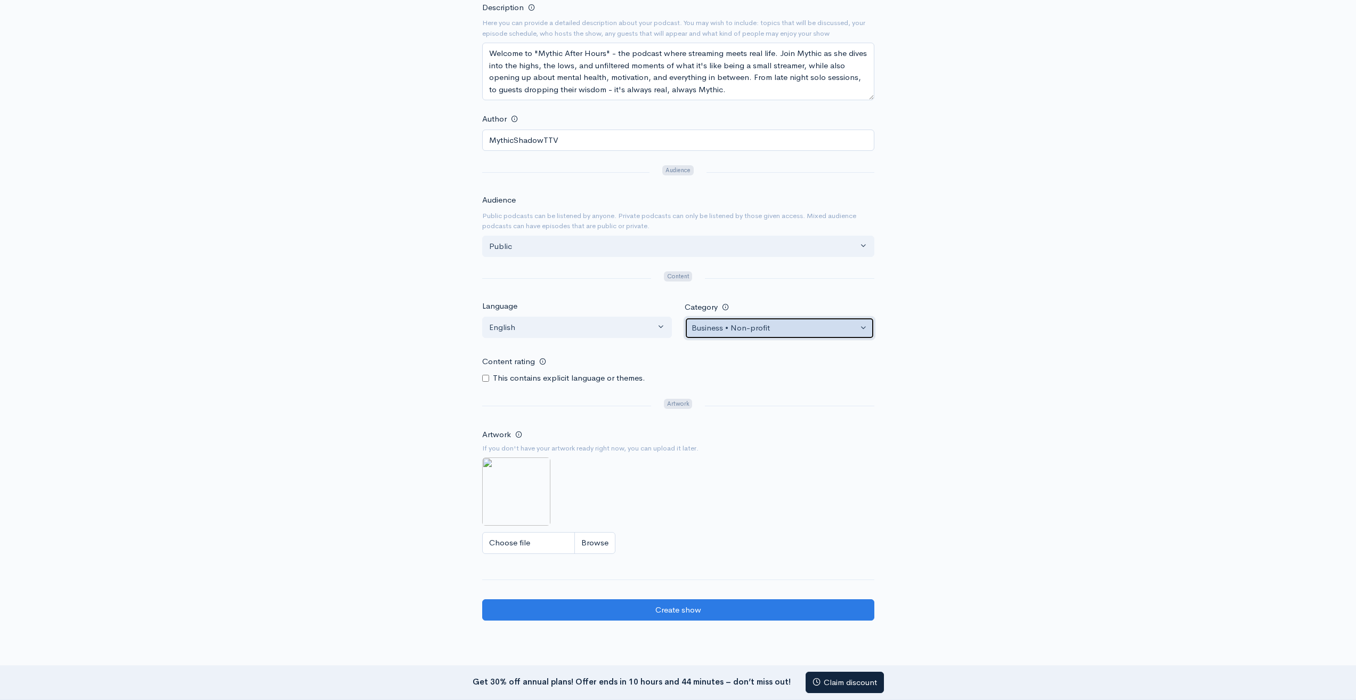
scroll to position [256, 0]
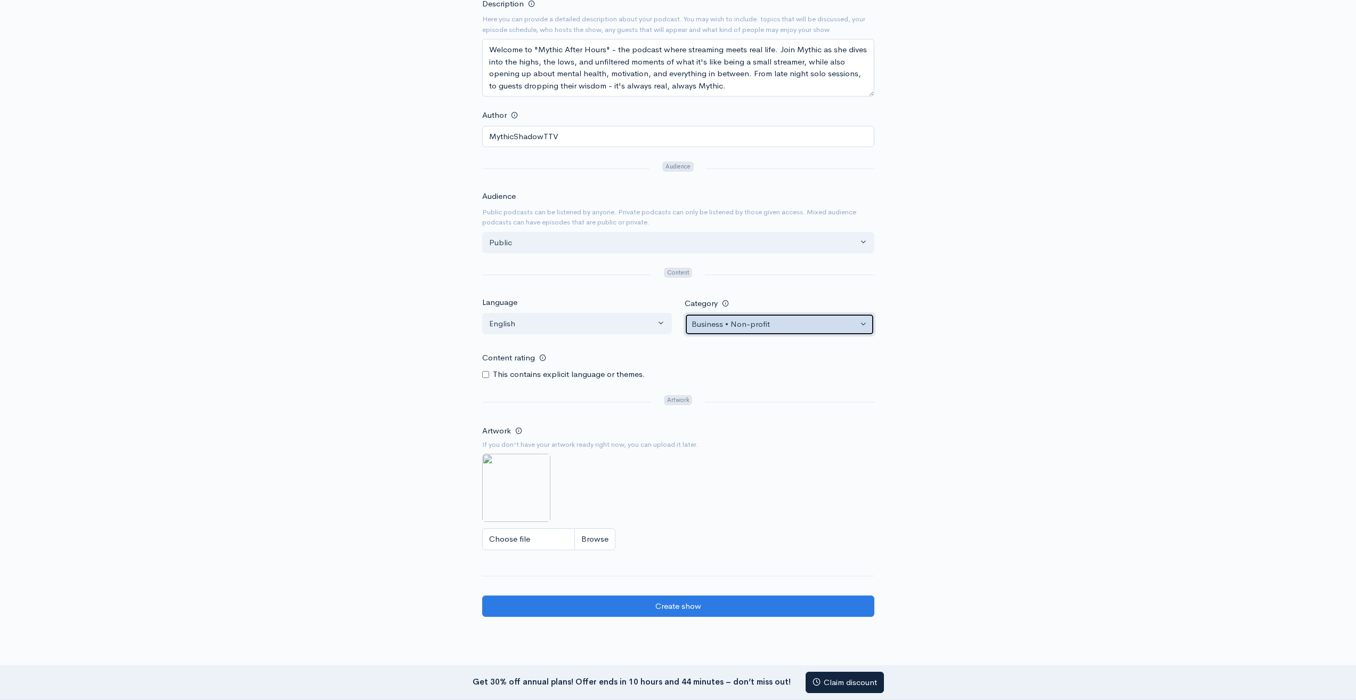
click at [735, 333] on button "Business • Non-profit" at bounding box center [780, 324] width 190 height 22
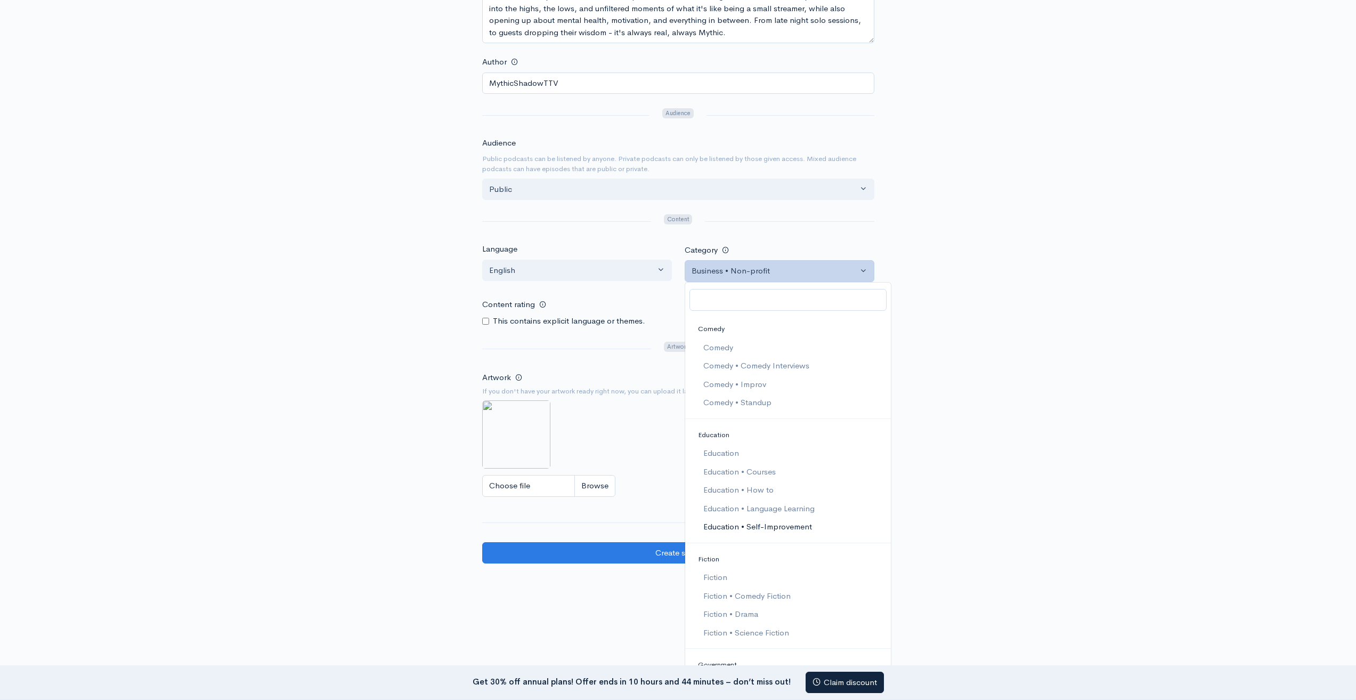
click at [763, 525] on span "Education • Self-Improvement" at bounding box center [757, 527] width 109 height 12
select select "Education > Self Improvement"
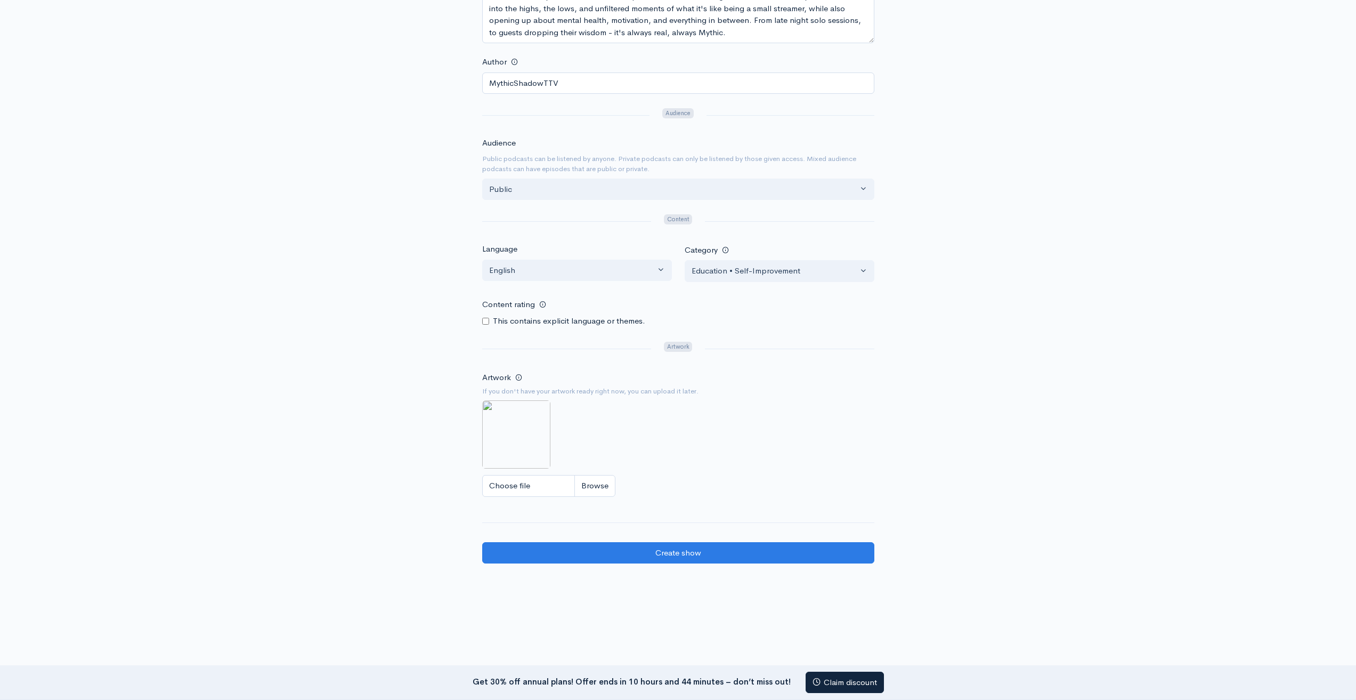
click at [487, 320] on input "Content rating" at bounding box center [485, 321] width 7 height 7
checkbox input "true"
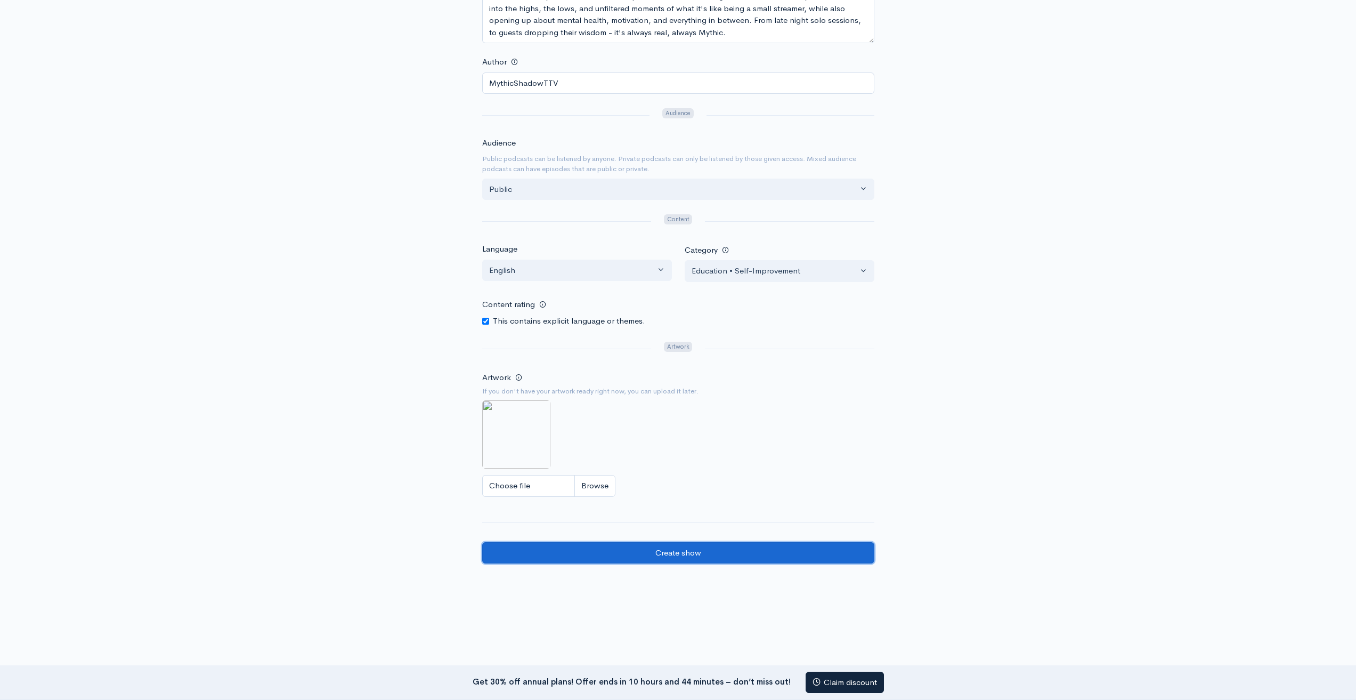
click at [663, 547] on input "Create show" at bounding box center [678, 553] width 392 height 22
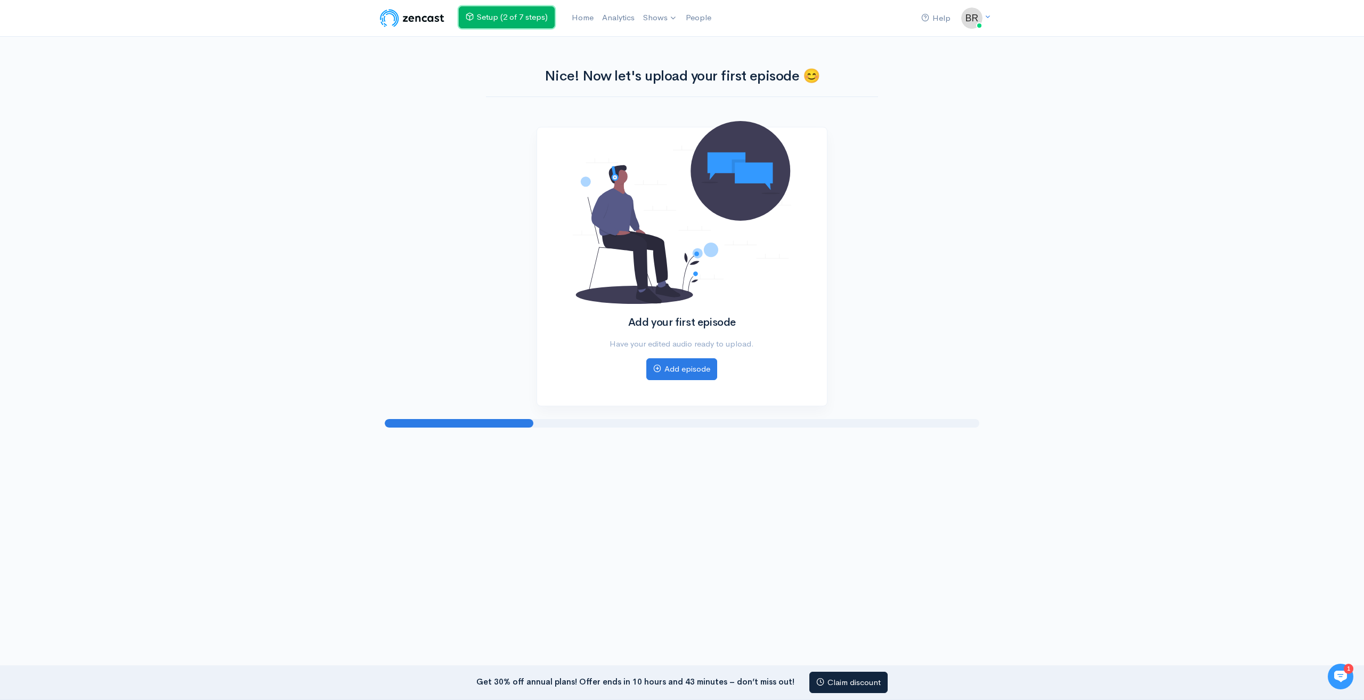
click at [536, 20] on link "Setup (2 of 7 steps)" at bounding box center [507, 17] width 96 height 22
click at [593, 16] on link "Home" at bounding box center [583, 17] width 30 height 23
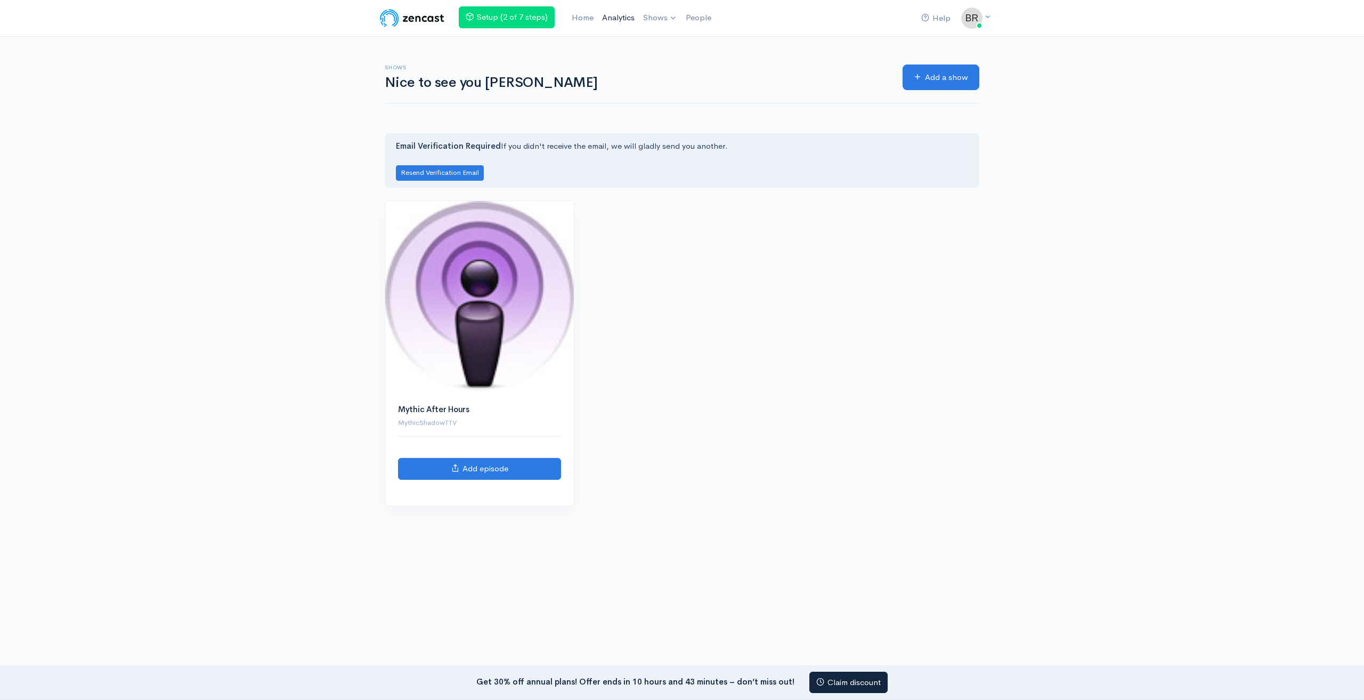
click at [634, 19] on link "Analytics" at bounding box center [618, 17] width 41 height 23
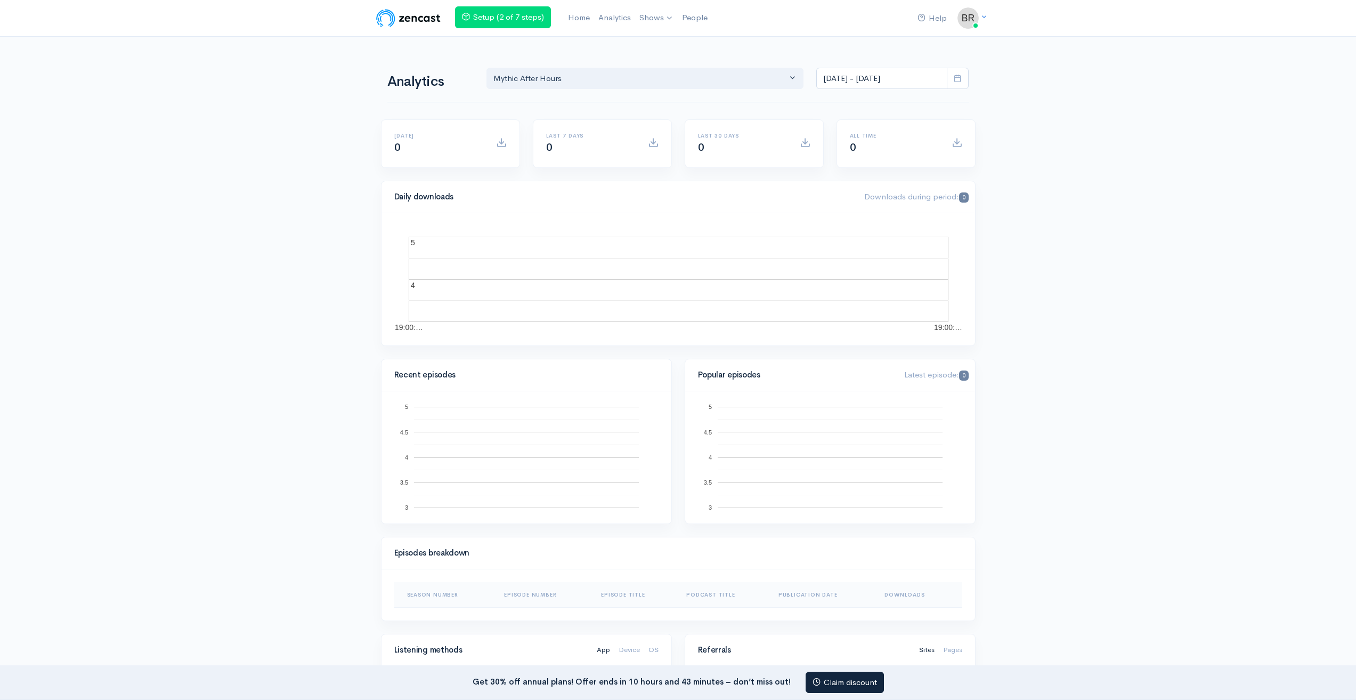
click at [786, 48] on div "Help Notifications View all Your profile Team settings Default team Current Log…" at bounding box center [678, 634] width 1356 height 1269
click at [539, 17] on link "Setup (2 of 7 steps)" at bounding box center [503, 17] width 96 height 22
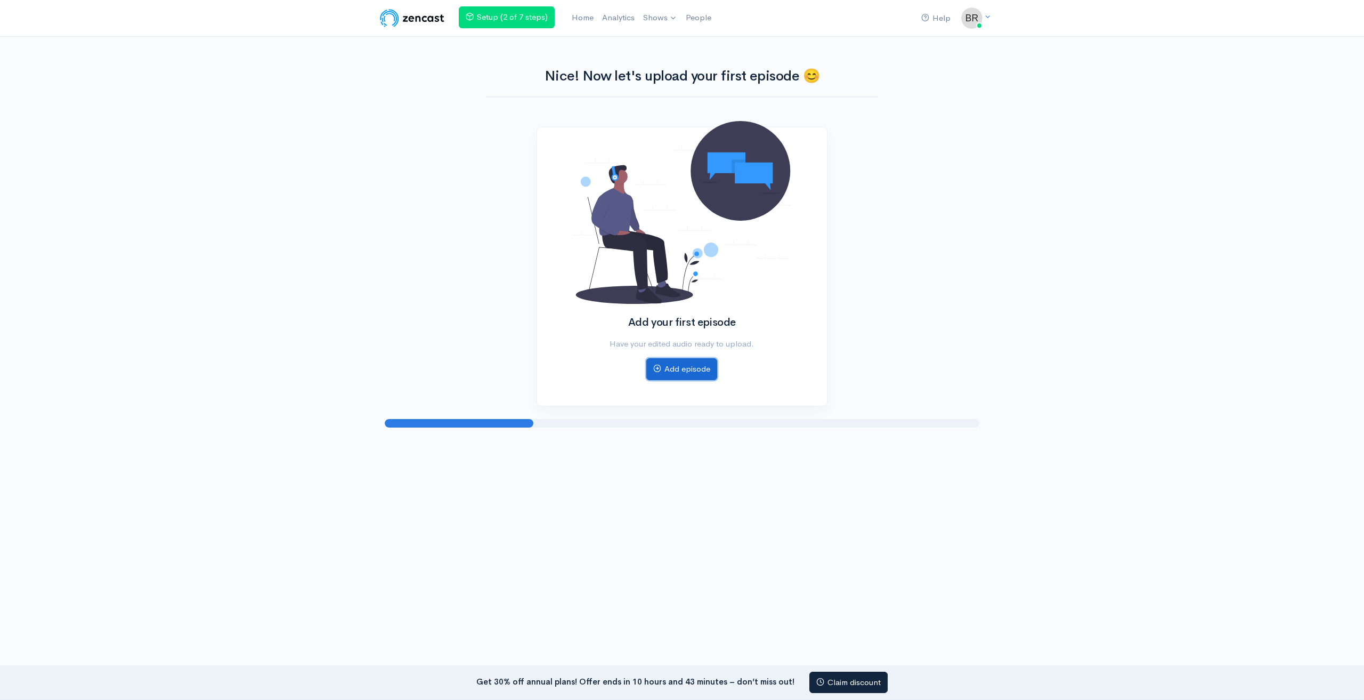
click at [692, 377] on link "Add episode" at bounding box center [681, 369] width 71 height 22
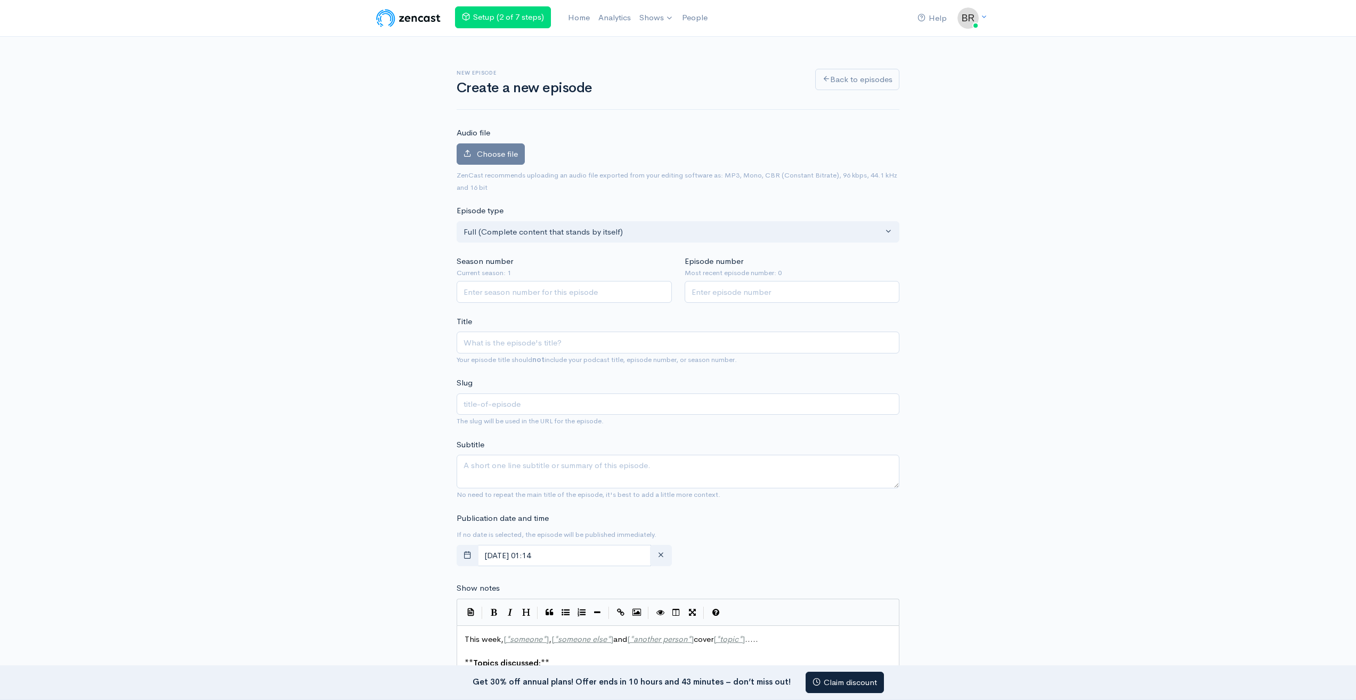
click at [864, 91] on div "New episode Create a new episode Back to episodes" at bounding box center [678, 83] width 456 height 28
click at [863, 88] on link "Back to episodes" at bounding box center [857, 78] width 84 height 22
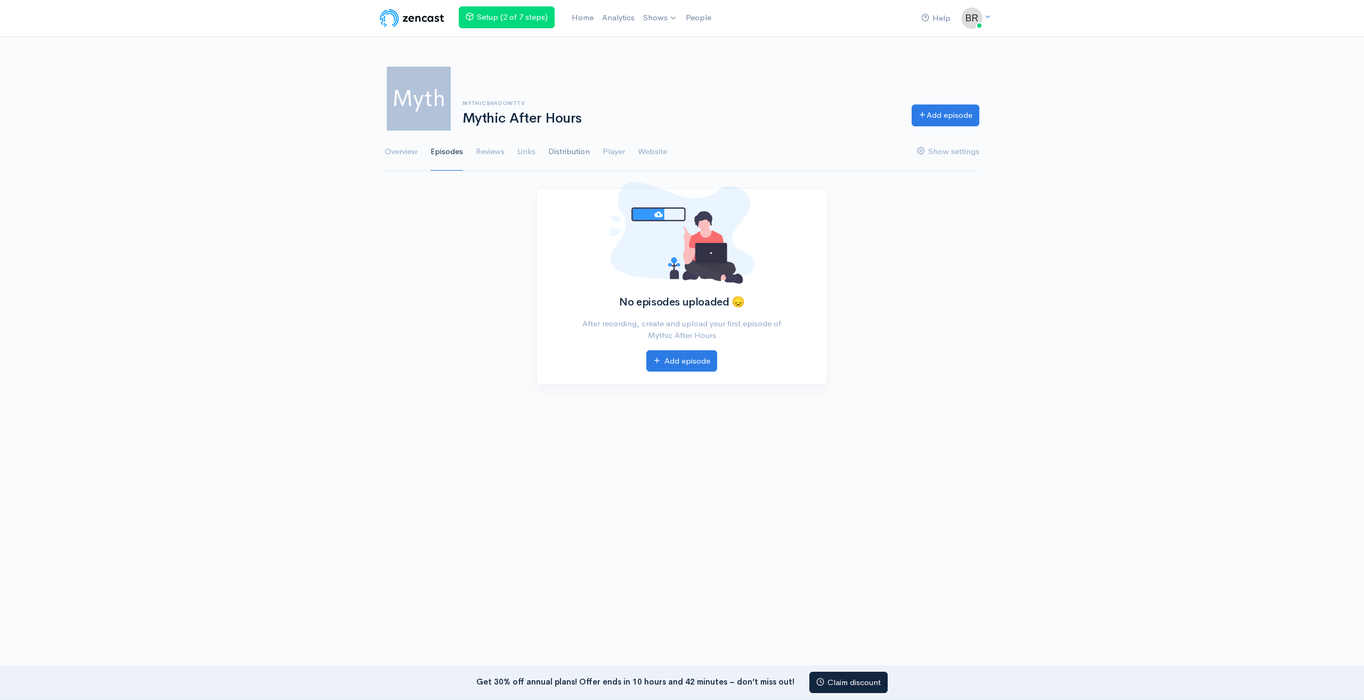
click at [564, 153] on link "Distribution" at bounding box center [569, 152] width 42 height 38
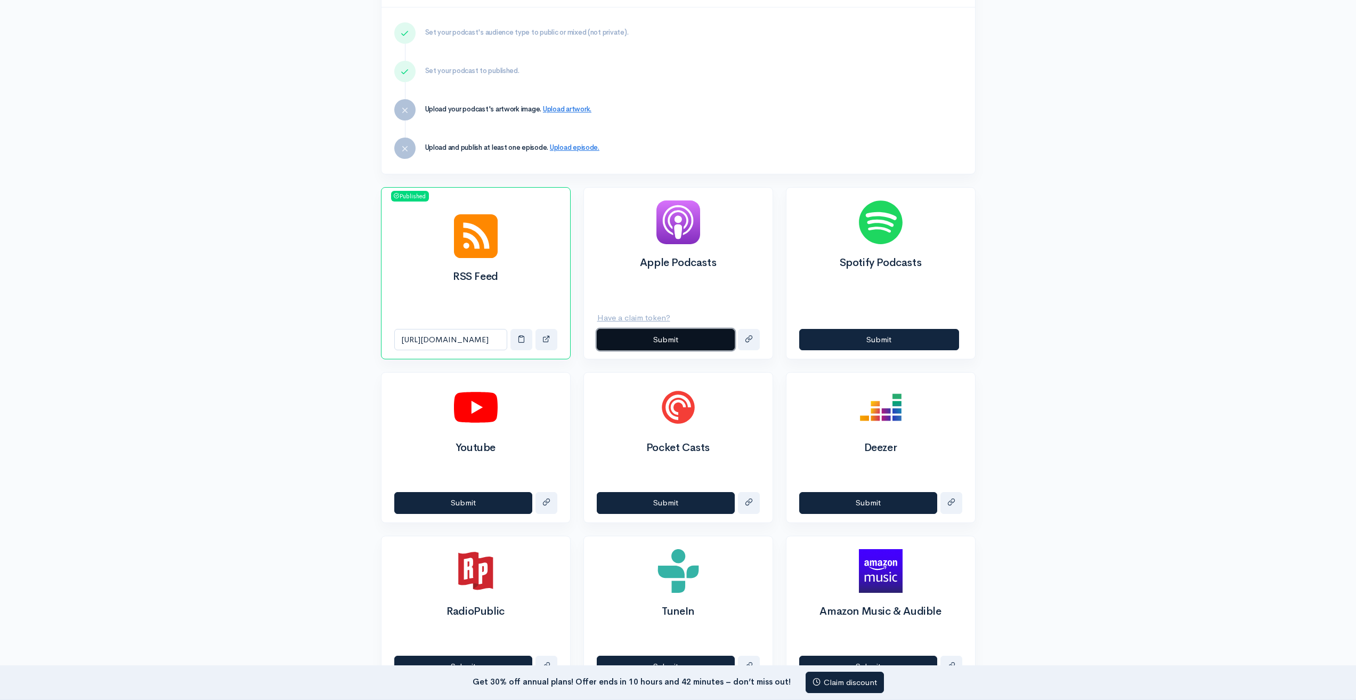
click at [665, 340] on button "Submit" at bounding box center [666, 340] width 138 height 22
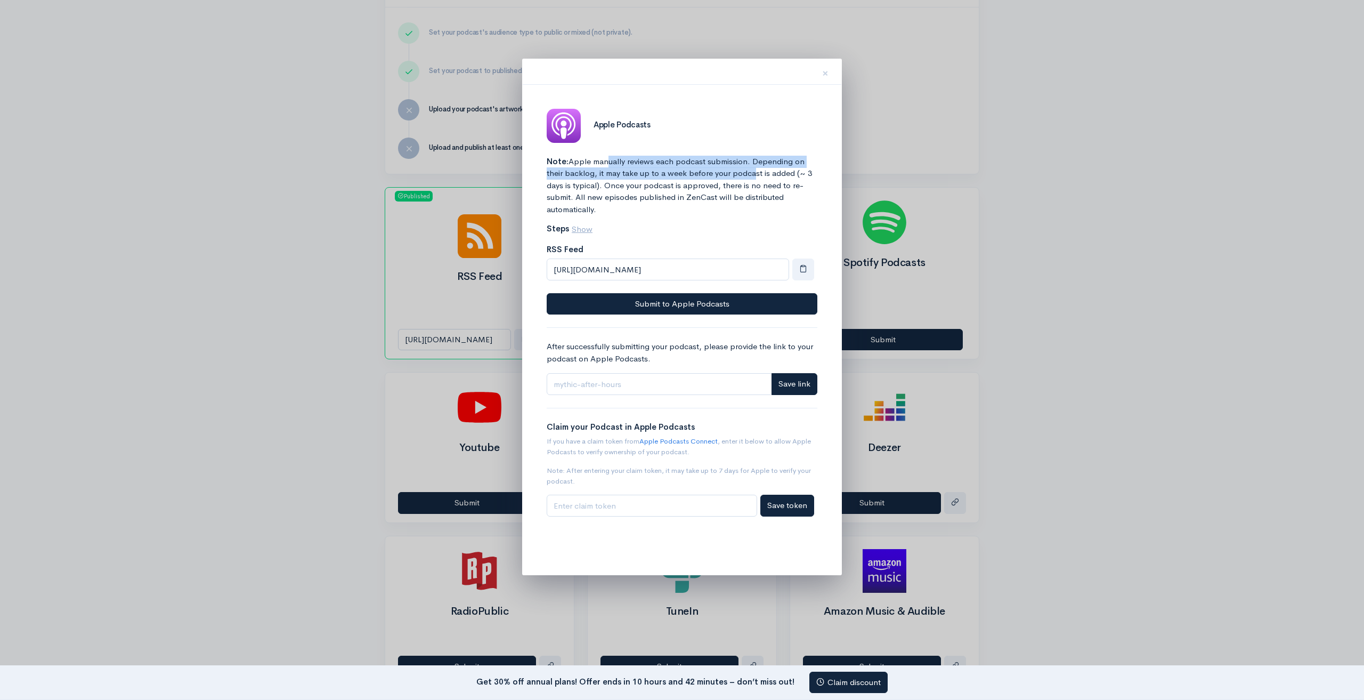
drag, startPoint x: 610, startPoint y: 167, endPoint x: 766, endPoint y: 165, distance: 155.6
click at [752, 175] on p "Note: Apple manually reviews each podcast submission. Depending on their backlo…" at bounding box center [682, 186] width 271 height 60
click at [776, 137] on div "Apple Podcasts" at bounding box center [681, 126] width 283 height 34
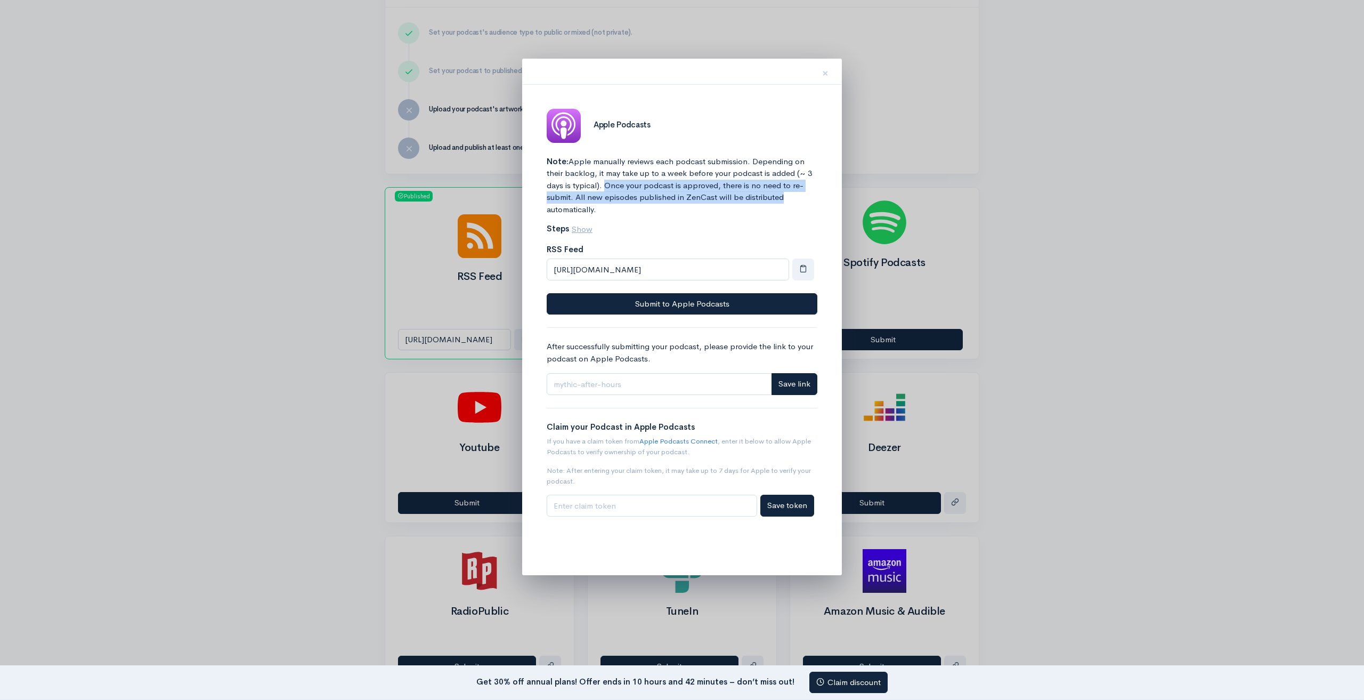
drag, startPoint x: 604, startPoint y: 188, endPoint x: 788, endPoint y: 192, distance: 183.9
click at [788, 192] on p "Note: Apple manually reviews each podcast submission. Depending on their backlo…" at bounding box center [682, 186] width 271 height 60
click at [803, 210] on p "Note: Apple manually reviews each podcast submission. Depending on their backlo…" at bounding box center [682, 186] width 271 height 60
drag, startPoint x: 572, startPoint y: 194, endPoint x: 790, endPoint y: 200, distance: 218.5
click at [790, 200] on p "Note: Apple manually reviews each podcast submission. Depending on their backlo…" at bounding box center [682, 186] width 271 height 60
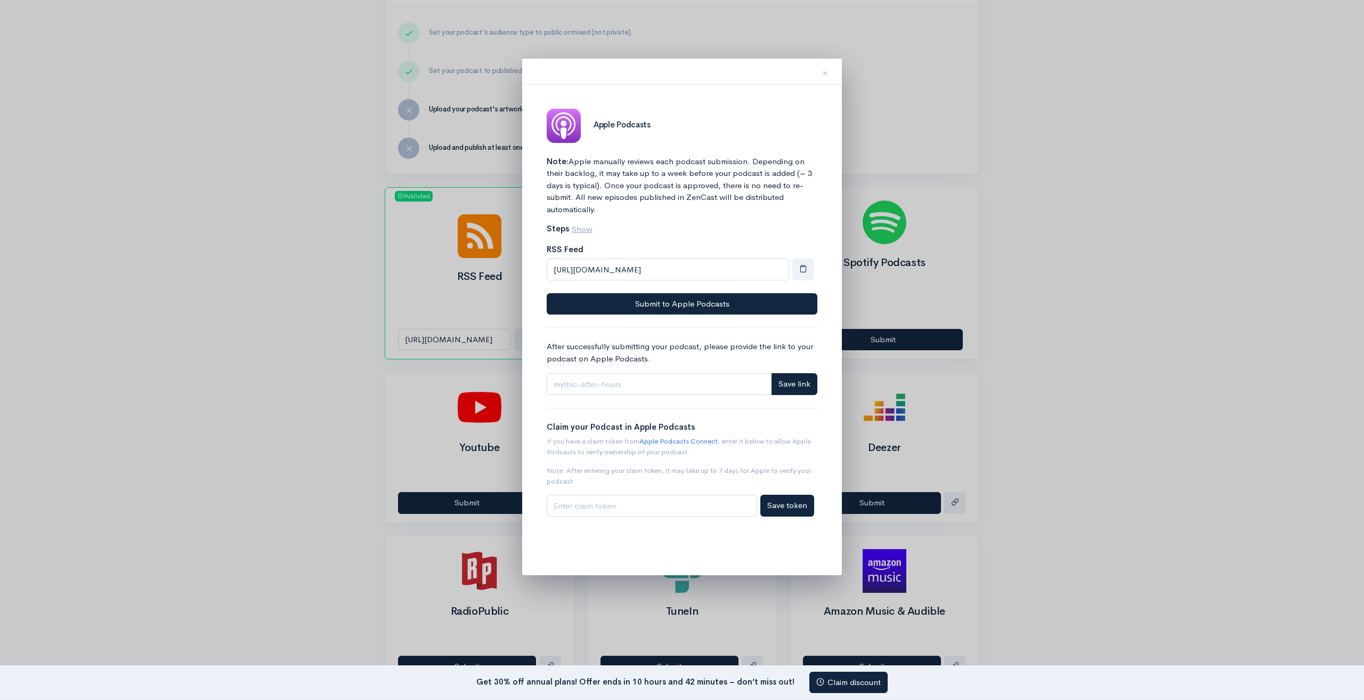
click at [799, 224] on p "Steps Show" at bounding box center [682, 229] width 271 height 22
click at [570, 303] on button "Submit to Apple Podcasts" at bounding box center [682, 304] width 271 height 22
click at [824, 74] on span "×" at bounding box center [825, 73] width 6 height 15
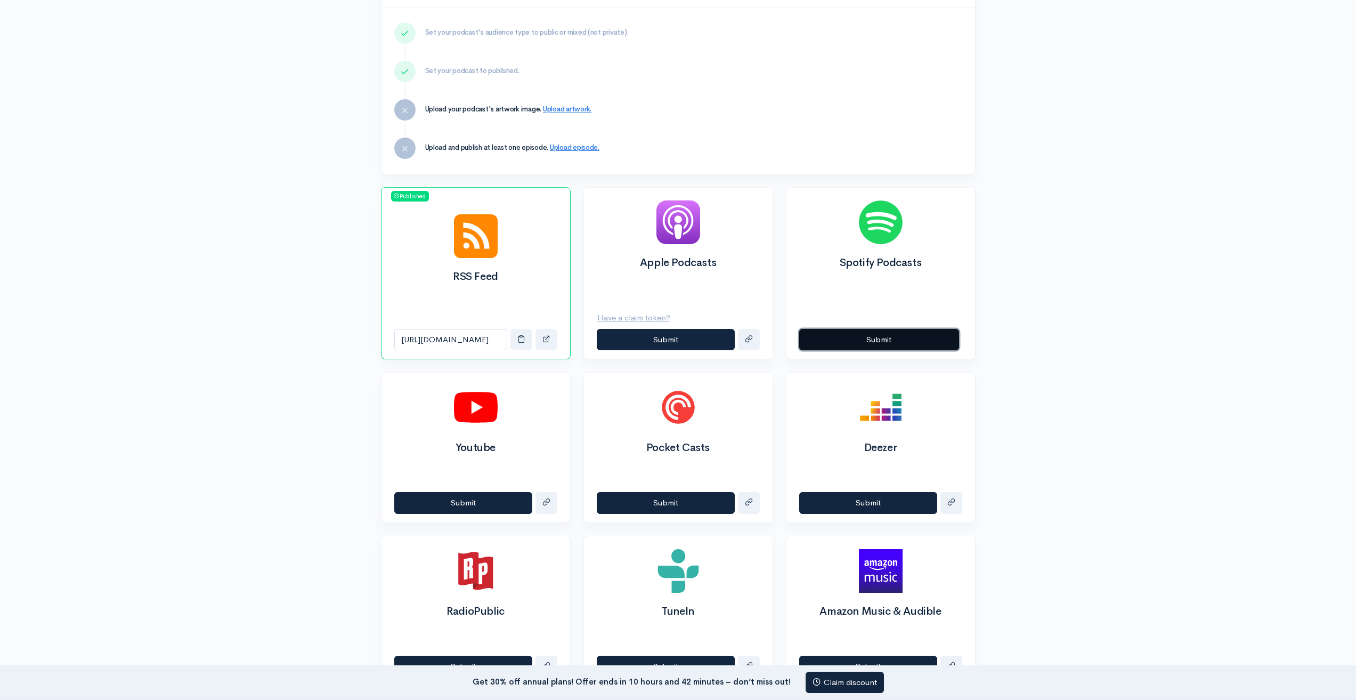
click at [893, 335] on button "Submit" at bounding box center [879, 340] width 160 height 22
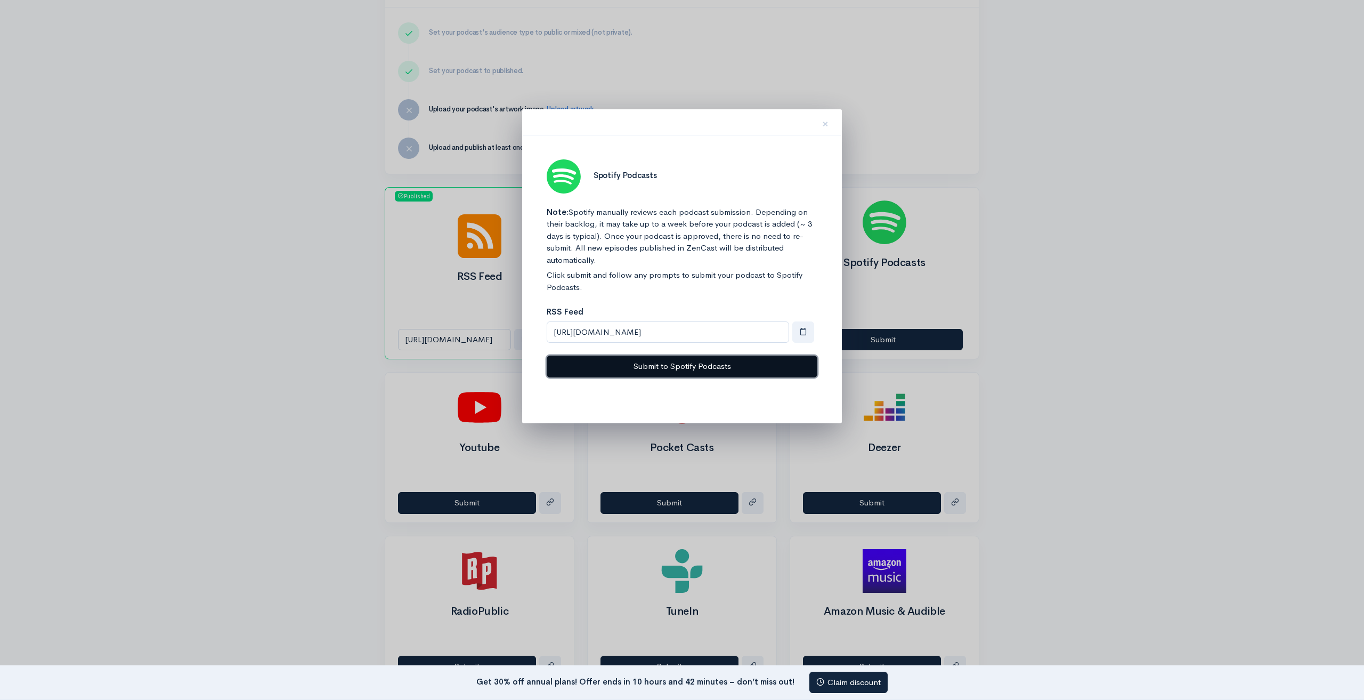
click at [755, 364] on button "Submit to Spotify Podcasts" at bounding box center [682, 366] width 271 height 22
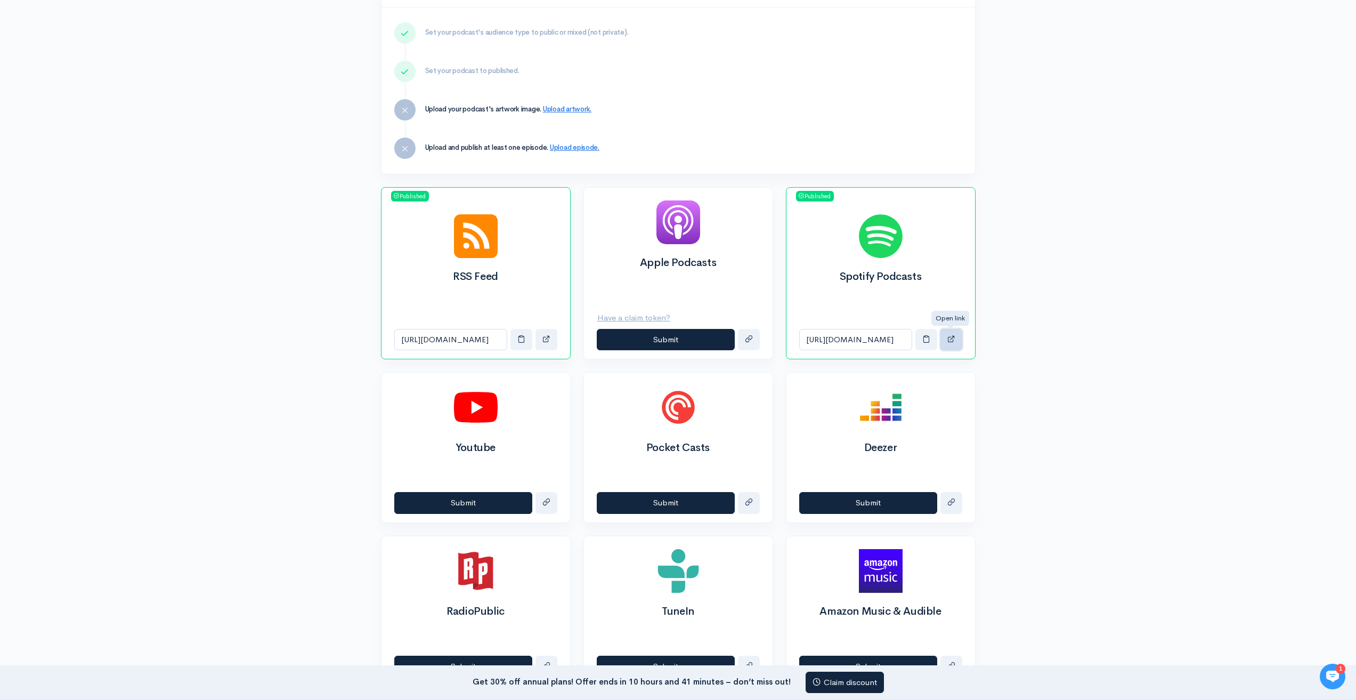
click at [955, 335] on span "button" at bounding box center [951, 339] width 8 height 8
click at [924, 337] on span "button" at bounding box center [926, 339] width 8 height 8
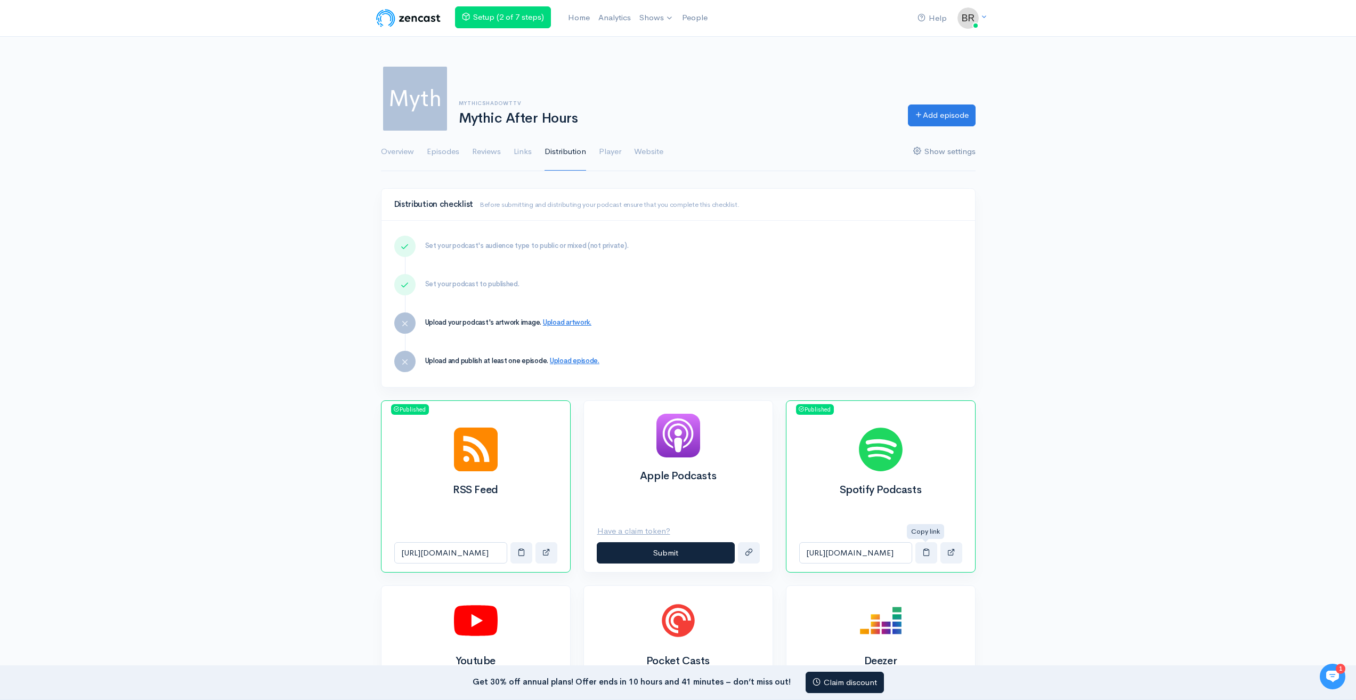
click at [940, 159] on link "Show settings" at bounding box center [944, 152] width 62 height 38
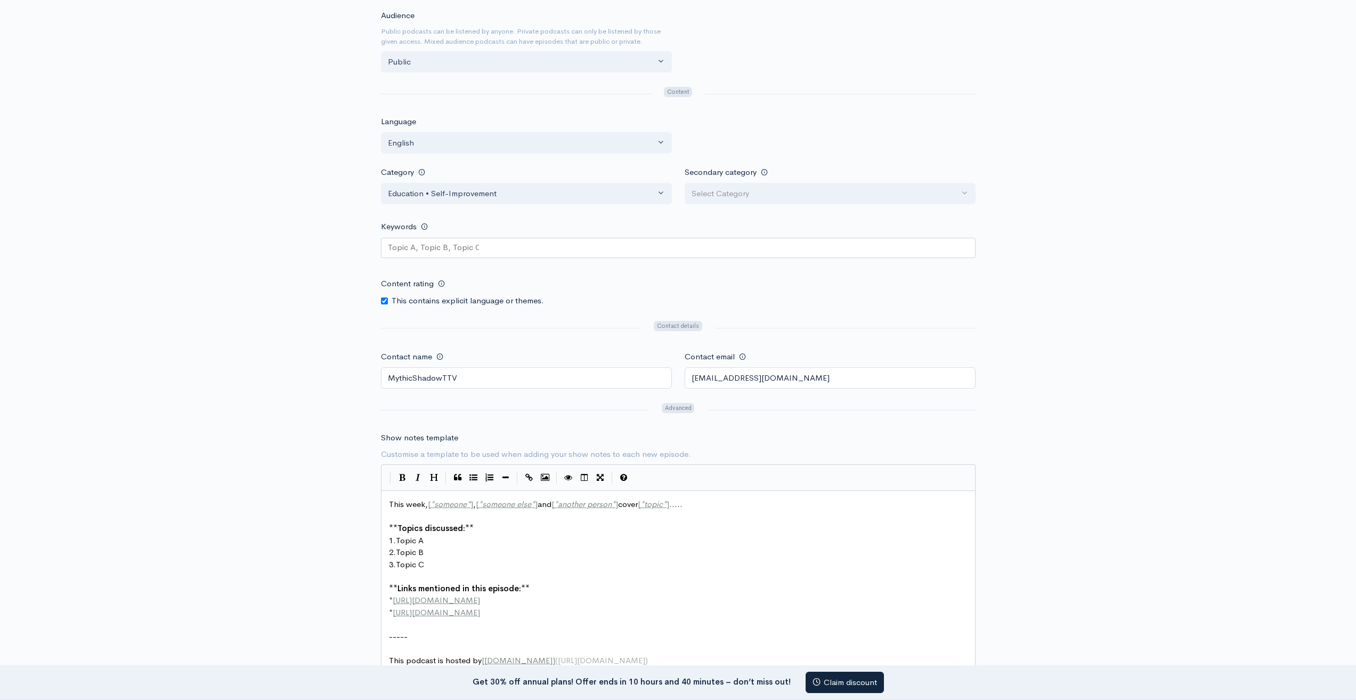
scroll to position [853, 0]
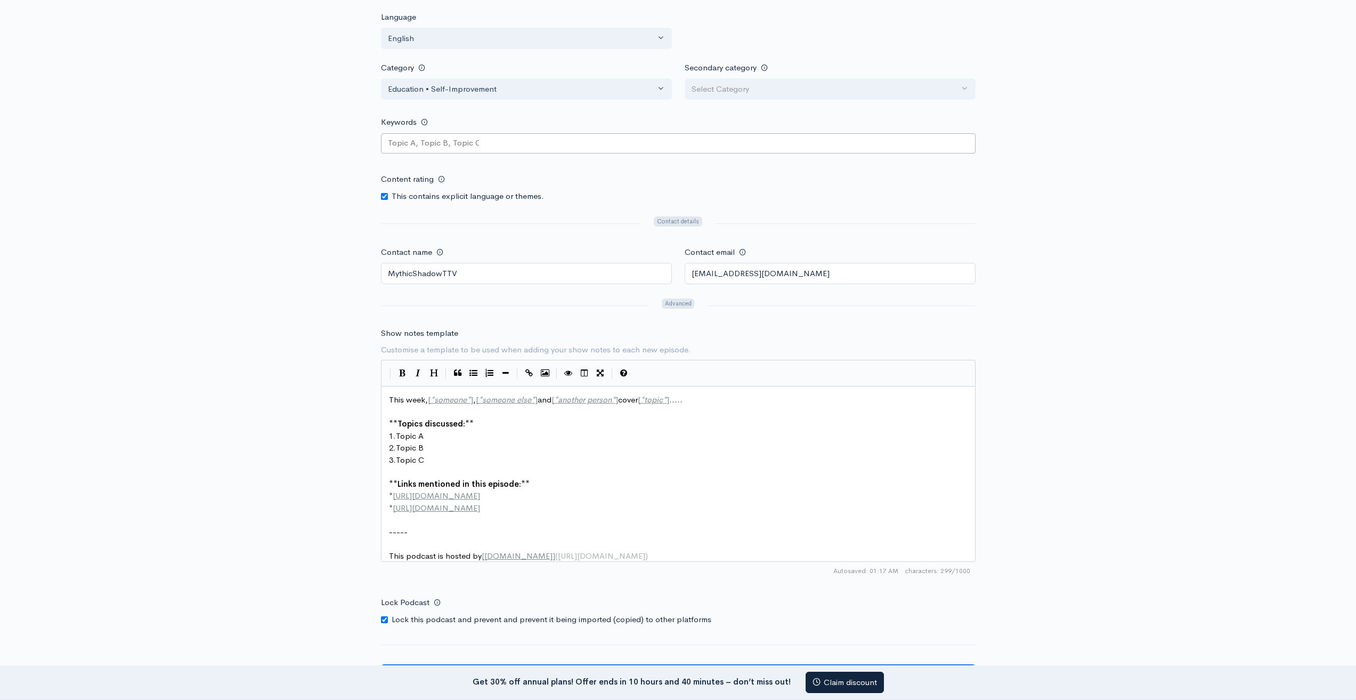
click at [410, 143] on keywords-picker-selectized "text" at bounding box center [433, 143] width 91 height 12
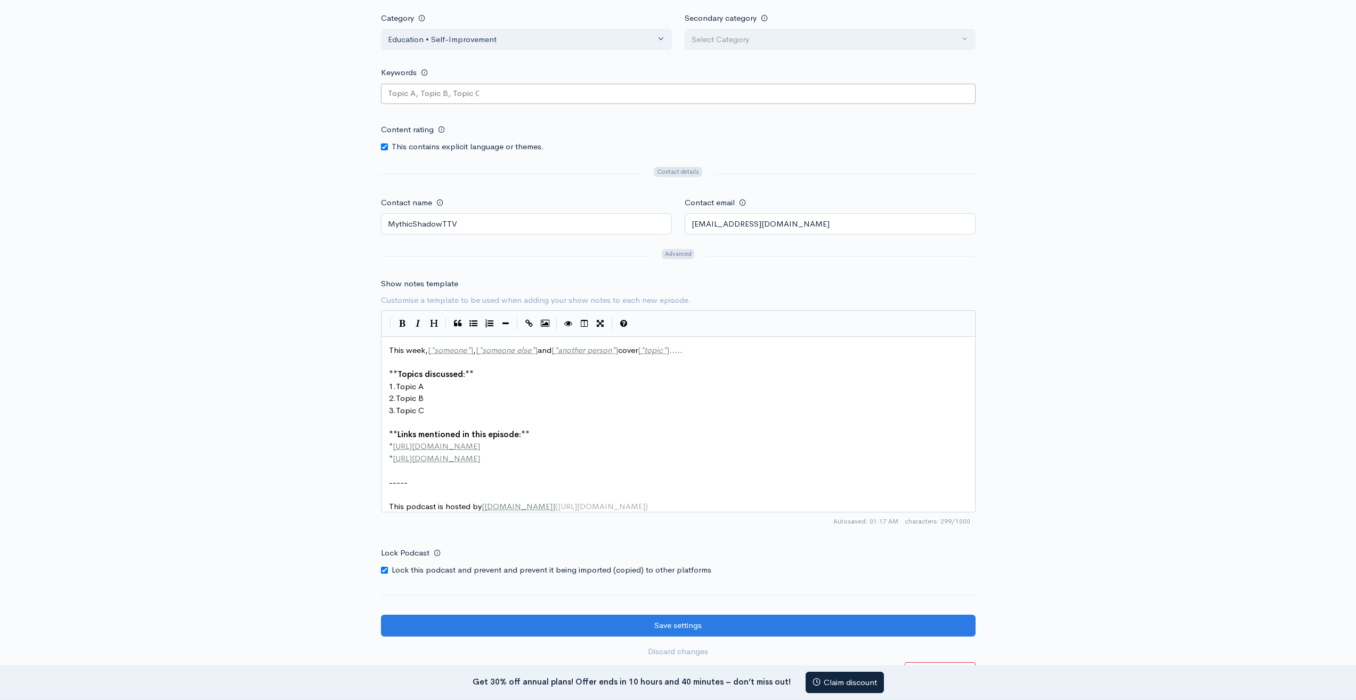
scroll to position [1026, 0]
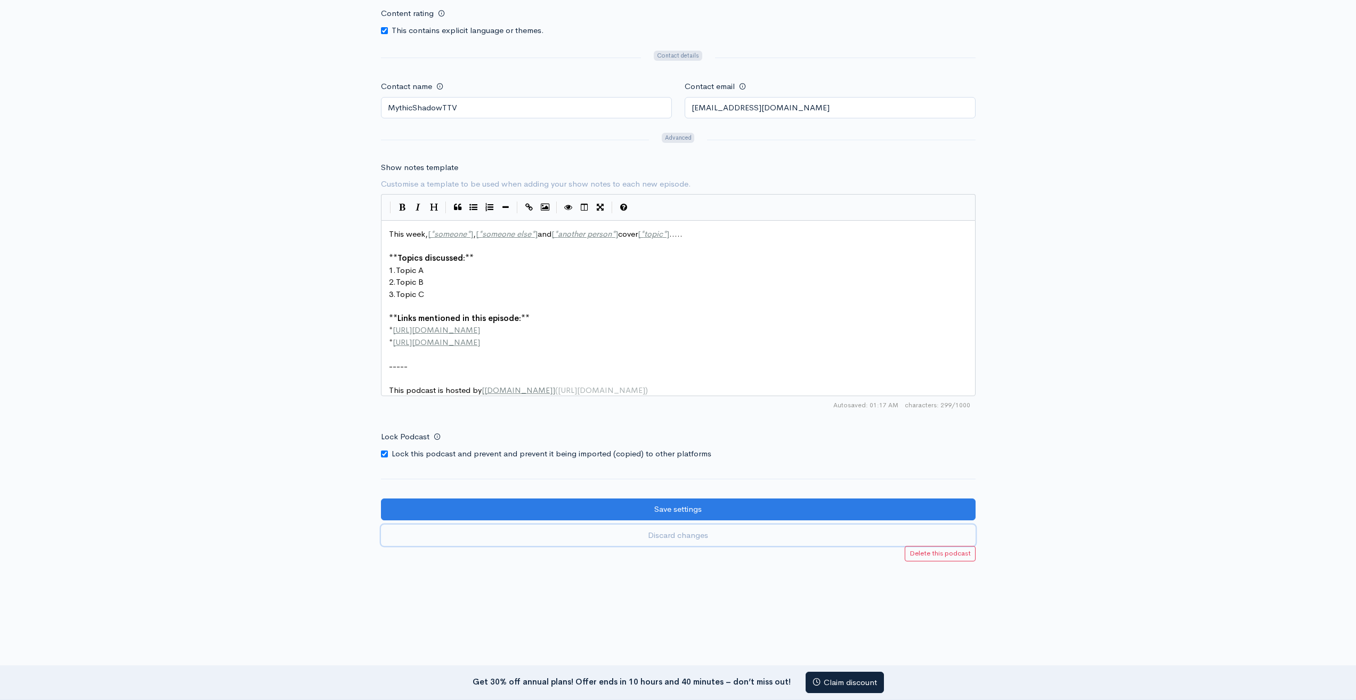
click at [680, 541] on link "Discard changes" at bounding box center [678, 535] width 595 height 22
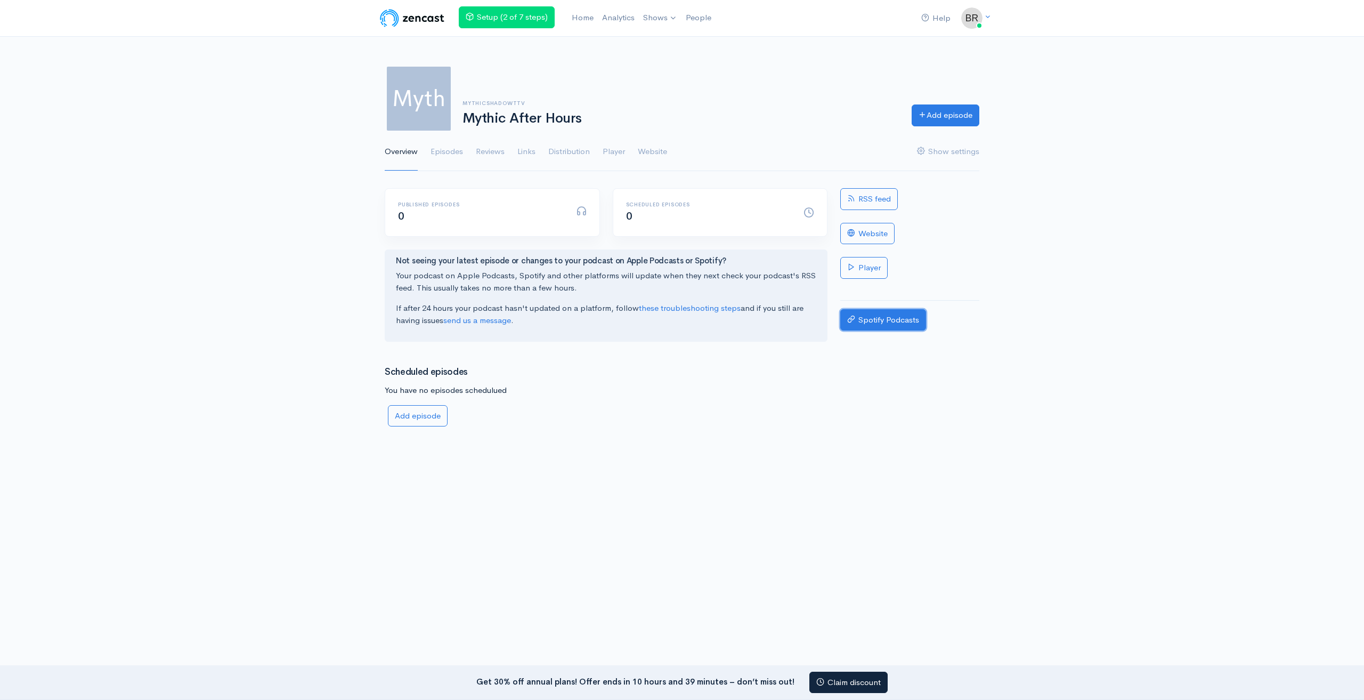
click at [868, 315] on link "Spotify Podcasts" at bounding box center [883, 320] width 86 height 22
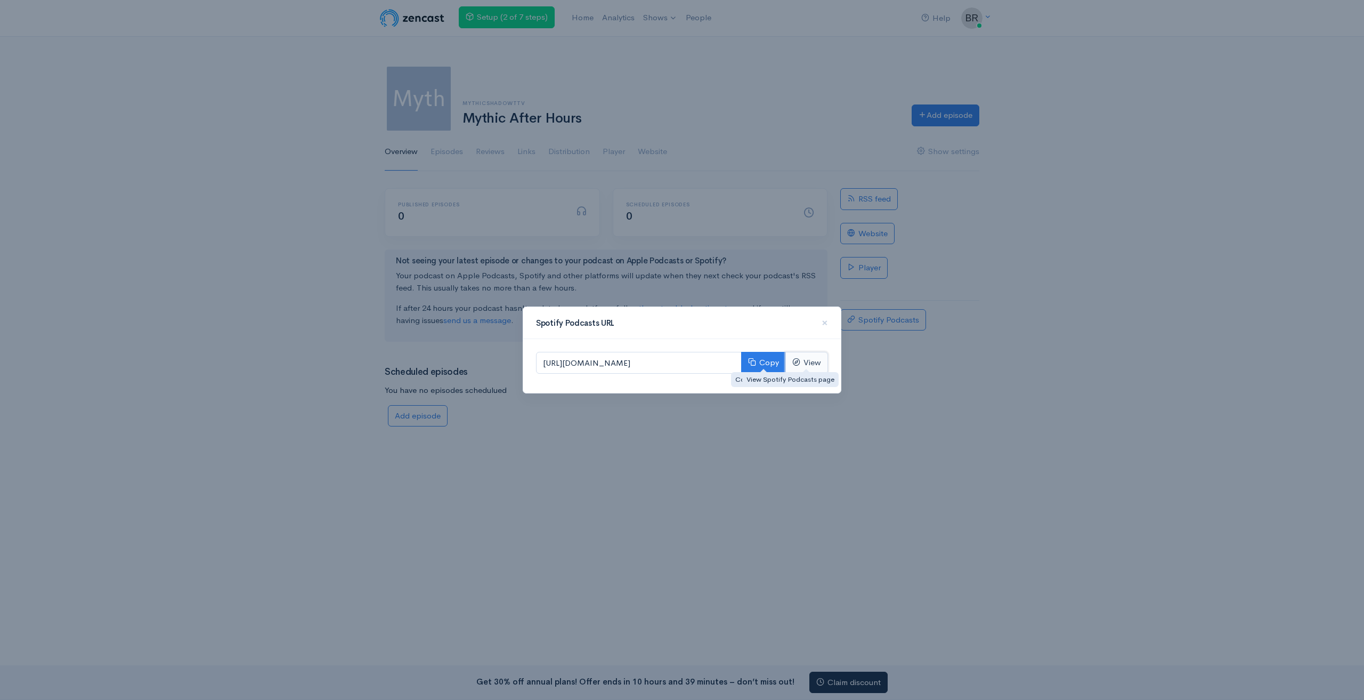
click at [804, 364] on link "View" at bounding box center [806, 363] width 43 height 22
click at [832, 321] on div "Spotify Podcasts URL ×" at bounding box center [682, 323] width 318 height 32
click at [827, 322] on span "×" at bounding box center [825, 322] width 6 height 15
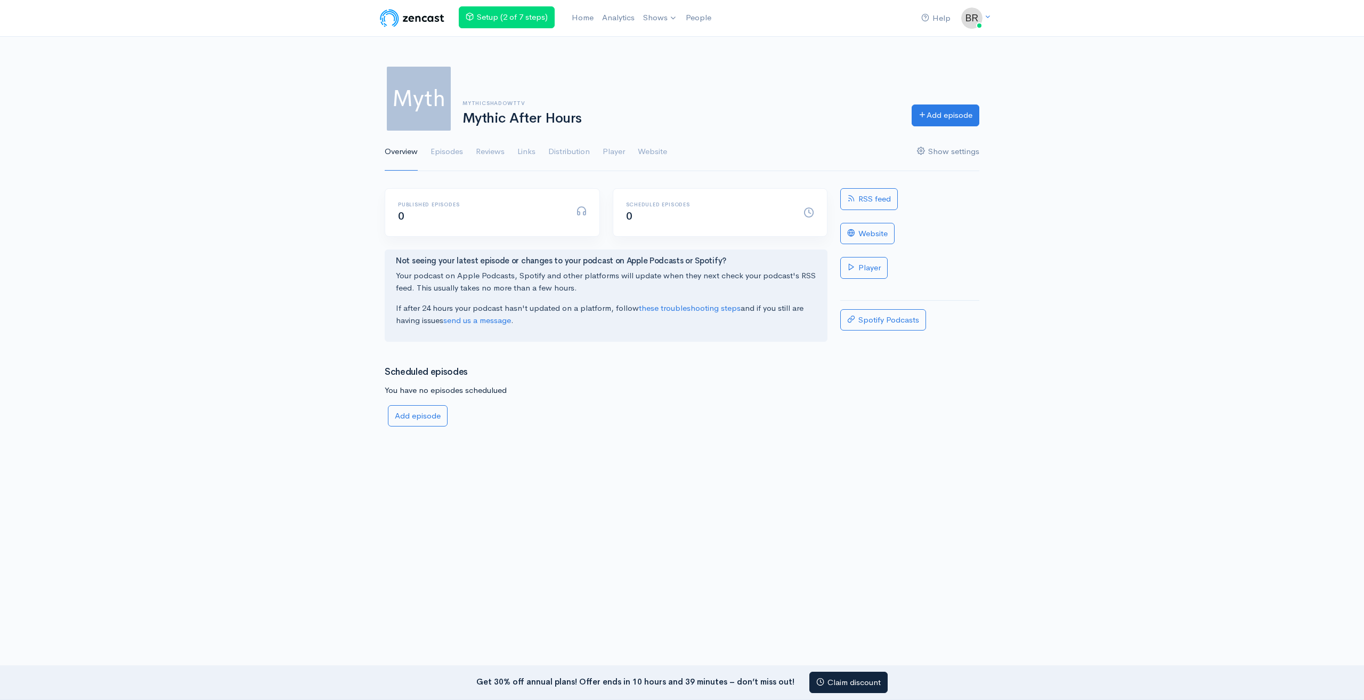
click at [936, 153] on link "Show settings" at bounding box center [948, 152] width 62 height 38
